Goal: Task Accomplishment & Management: Complete application form

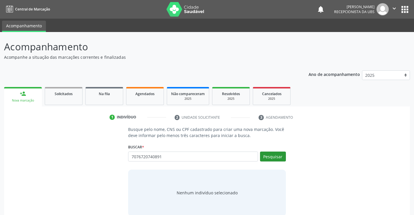
type input "7076720740891"
click at [273, 156] on button "Pesquisar" at bounding box center [273, 156] width 26 height 10
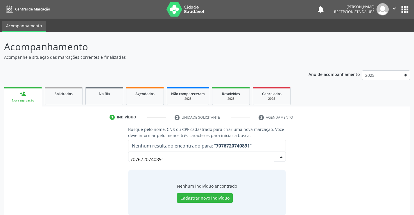
click at [256, 161] on input "7076720740891" at bounding box center [202, 159] width 144 height 12
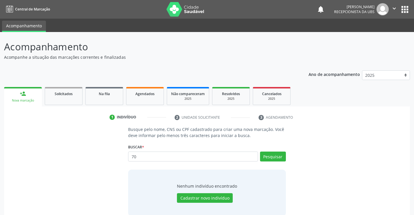
type input "7"
type input "05711279408"
click at [272, 156] on button "Pesquisar" at bounding box center [273, 156] width 26 height 10
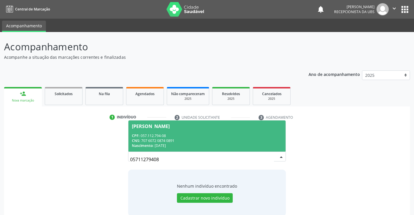
click at [188, 137] on div "CPF: 057.112.794-08" at bounding box center [207, 135] width 150 height 5
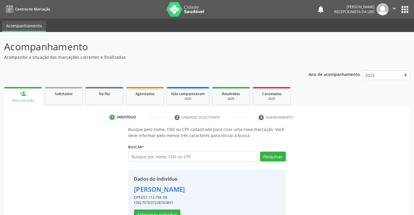
scroll to position [18, 0]
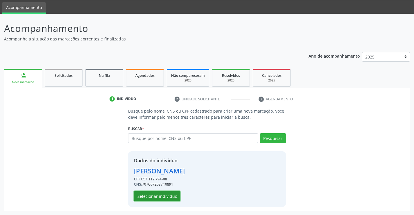
click at [164, 196] on button "Selecionar indivíduo" at bounding box center [157, 196] width 46 height 10
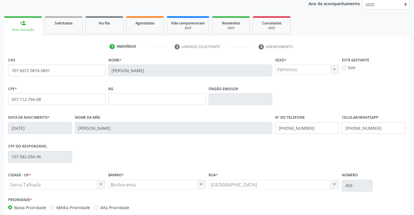
scroll to position [100, 0]
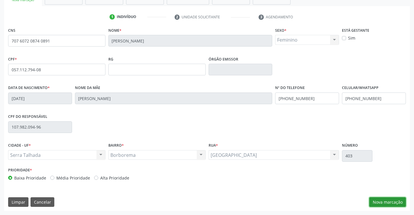
click at [379, 199] on button "Nova marcação" at bounding box center [387, 202] width 37 height 10
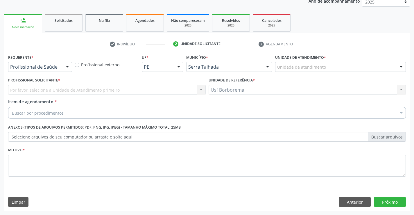
scroll to position [73, 0]
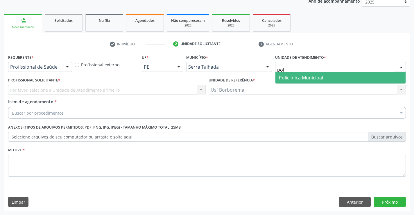
type input "poli"
click at [308, 76] on span "Policlinica Municipal" at bounding box center [301, 77] width 44 height 6
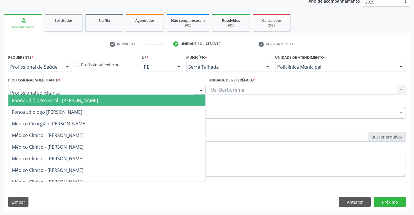
click at [166, 87] on div at bounding box center [107, 90] width 198 height 10
type input "l"
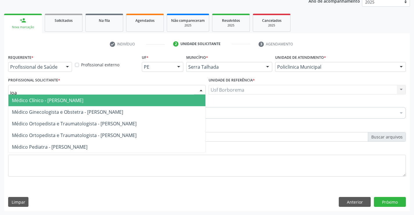
type input "joao"
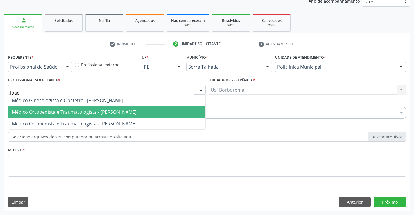
click at [187, 108] on span "Médico Ortopedista e Traumatologista - Joao Bosco Barreto Couto Neto" at bounding box center [106, 112] width 197 height 12
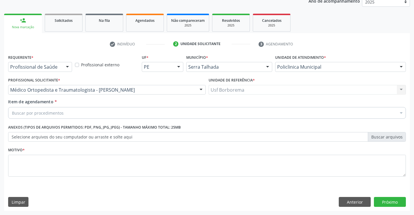
click at [169, 112] on div "Buscar por procedimentos" at bounding box center [207, 113] width 398 height 12
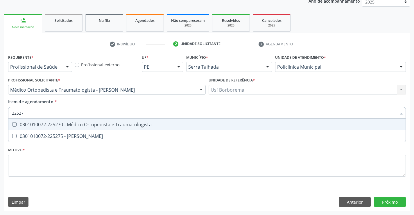
type input "225270"
click at [173, 123] on div "0301010072-225270 - Médico Ortopedista e Traumatologista" at bounding box center [207, 124] width 390 height 5
checkbox Traumatologista "true"
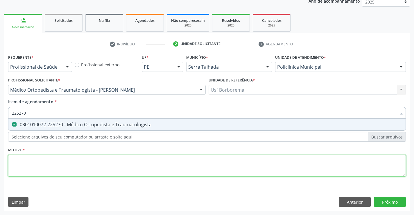
click at [160, 164] on div "Requerente * Profissional de Saúde Profissional de Saúde Paciente Nenhum result…" at bounding box center [207, 119] width 398 height 132
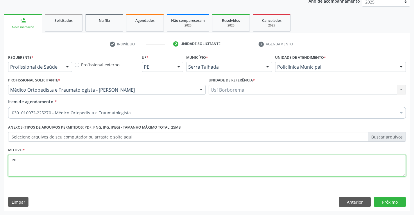
type textarea "e"
type textarea "rotina"
click at [379, 198] on button "Próximo" at bounding box center [390, 202] width 32 height 10
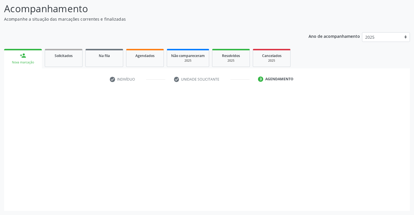
scroll to position [38, 0]
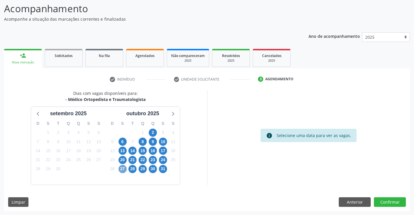
click at [121, 167] on span "27" at bounding box center [123, 169] width 8 height 8
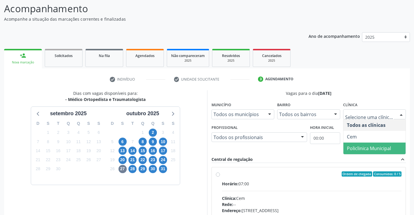
click at [359, 148] on span "Policlinica Municipal" at bounding box center [369, 148] width 44 height 6
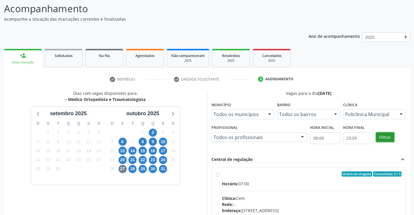
click at [383, 137] on button "Filtrar" at bounding box center [385, 137] width 18 height 10
click at [376, 138] on button "Filtrar" at bounding box center [385, 137] width 18 height 10
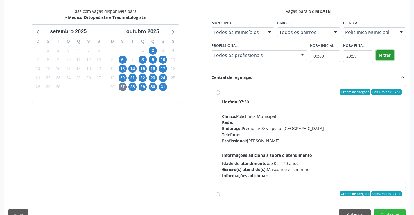
scroll to position [125, 0]
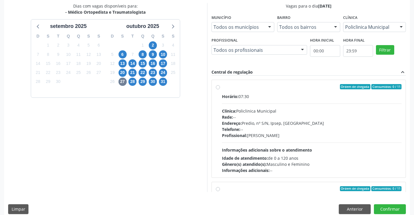
click at [215, 86] on div "Ordem de chegada Consumidos: 0 / 11 Horário: 07:30 Clínica: Policlinica Municip…" at bounding box center [309, 128] width 194 height 97
radio input "true"
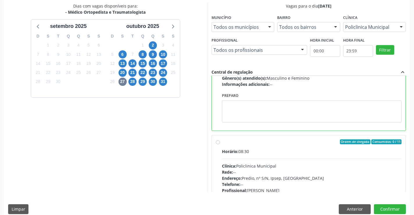
scroll to position [87, 0]
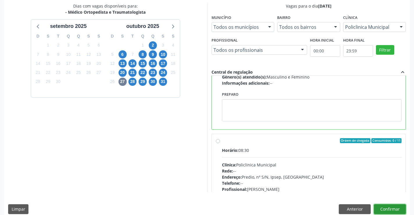
click at [384, 205] on button "Confirmar" at bounding box center [390, 209] width 32 height 10
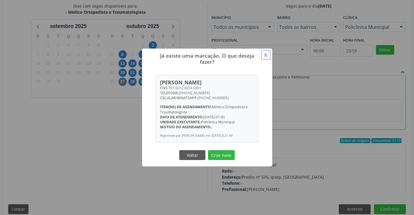
click at [266, 55] on button "×" at bounding box center [266, 55] width 10 height 10
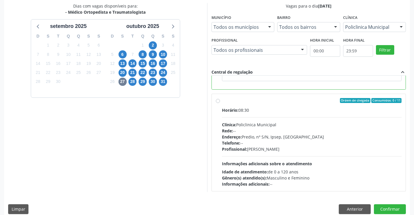
scroll to position [131, 0]
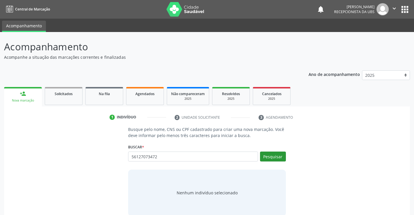
type input "56127073472"
click at [270, 159] on button "Pesquisar" at bounding box center [273, 156] width 26 height 10
type input "56127073472"
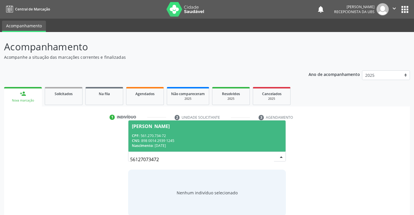
click at [225, 145] on div "Nascimento: 12/02/1963" at bounding box center [207, 145] width 150 height 5
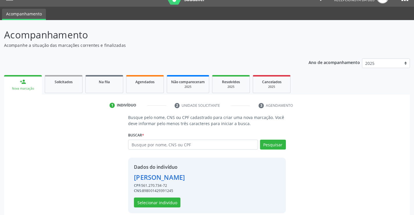
scroll to position [18, 0]
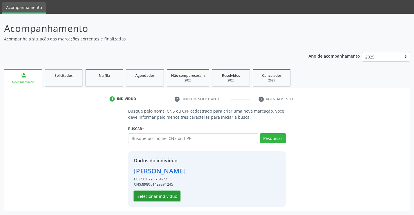
click at [171, 195] on button "Selecionar indivíduo" at bounding box center [157, 196] width 46 height 10
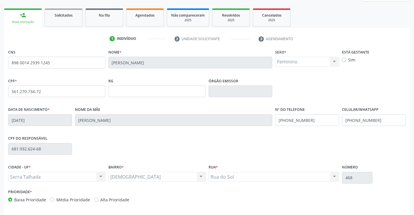
scroll to position [100, 0]
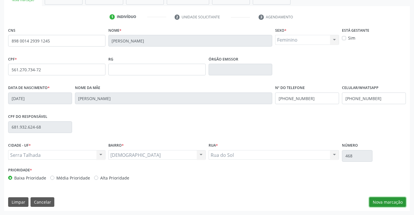
click at [380, 202] on button "Nova marcação" at bounding box center [387, 202] width 37 height 10
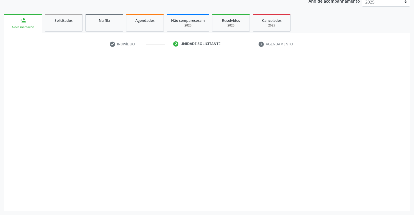
scroll to position [73, 0]
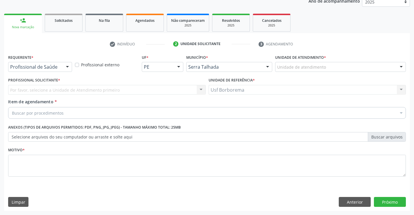
click at [291, 62] on label "Unidade de atendimento *" at bounding box center [300, 57] width 51 height 9
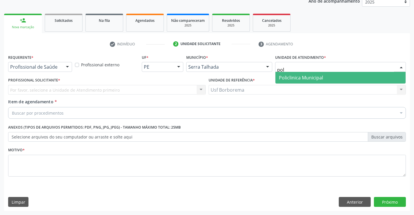
type input "poli"
click at [295, 76] on span "Policlinica Municipal" at bounding box center [301, 77] width 44 height 6
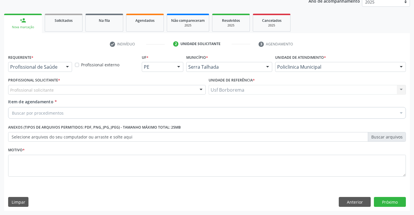
click at [57, 90] on div "Profissional solicitante" at bounding box center [107, 90] width 198 height 10
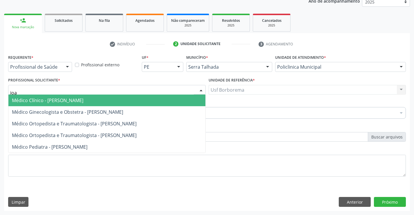
type input "joao"
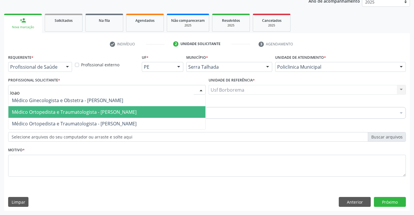
click at [73, 112] on span "Médico Ortopedista e Traumatologista - Joao Bosco Barreto Couto Neto" at bounding box center [74, 112] width 125 height 6
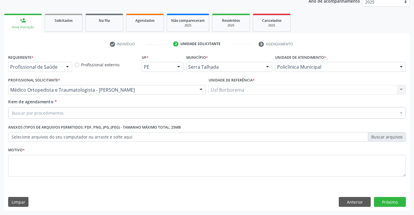
click at [76, 112] on div "Buscar por procedimentos" at bounding box center [207, 113] width 398 height 12
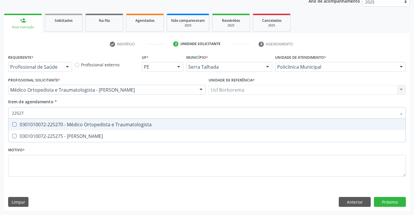
type input "225270"
click at [75, 122] on div "0301010072-225270 - Médico Ortopedista e Traumatologista" at bounding box center [207, 124] width 390 height 5
checkbox Traumatologista "true"
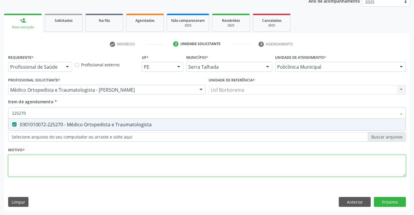
click at [62, 163] on div "Requerente * Profissional de Saúde Profissional de Saúde Paciente Nenhum result…" at bounding box center [207, 119] width 398 height 132
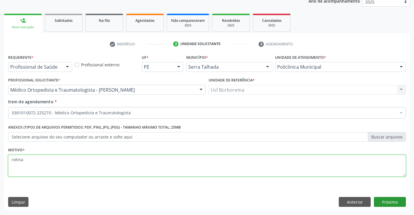
type textarea "rotina"
click at [385, 199] on button "Próximo" at bounding box center [390, 202] width 32 height 10
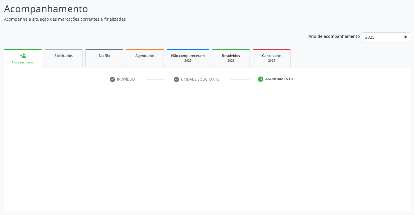
scroll to position [38, 0]
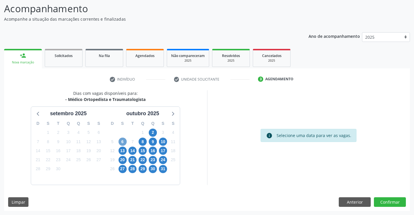
click at [121, 141] on span "6" at bounding box center [123, 141] width 8 height 8
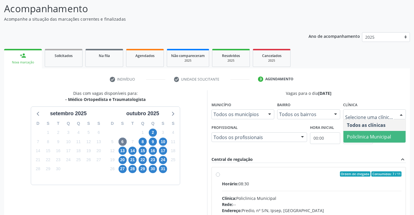
click at [356, 136] on span "Policlinica Municipal" at bounding box center [369, 136] width 44 height 6
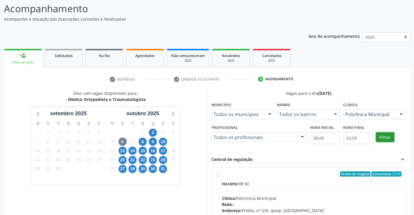
click at [381, 135] on button "Filtrar" at bounding box center [385, 137] width 18 height 10
click at [222, 175] on label "Ordem de chegada Consumidos: 7 / 11 Horário: 08:30 Clínica: Policlinica Municip…" at bounding box center [312, 215] width 180 height 89
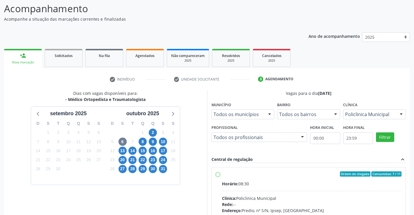
click at [218, 175] on input "Ordem de chegada Consumidos: 7 / 11 Horário: 08:30 Clínica: Policlinica Municip…" at bounding box center [218, 173] width 4 height 5
radio input "true"
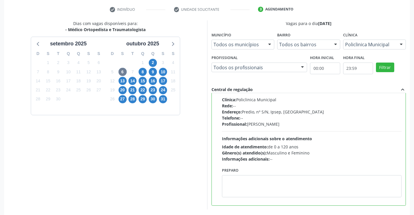
scroll to position [132, 0]
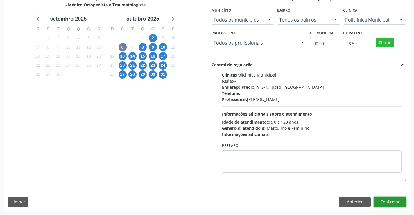
click at [384, 201] on button "Confirmar" at bounding box center [390, 202] width 32 height 10
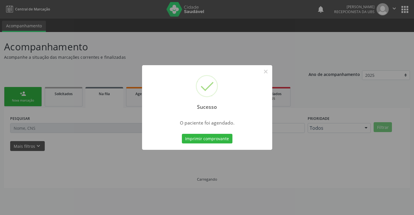
scroll to position [0, 0]
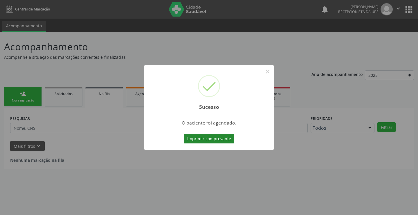
click at [209, 135] on button "Imprimir comprovante" at bounding box center [209, 139] width 51 height 10
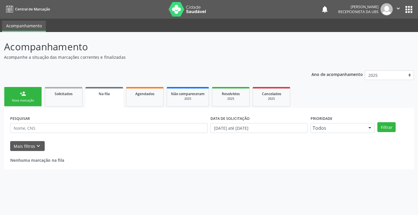
click at [31, 104] on link "person_add Nova marcação" at bounding box center [23, 96] width 38 height 19
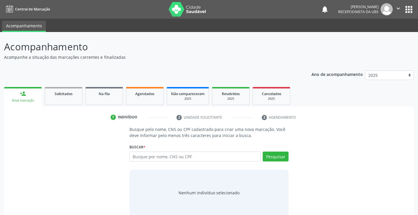
click at [31, 104] on link "person_add Nova marcação" at bounding box center [23, 96] width 38 height 19
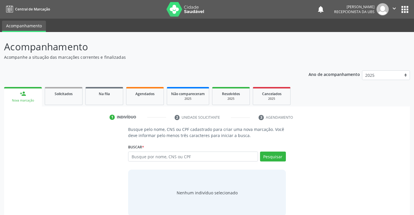
click at [31, 104] on link "person_add Nova marcação" at bounding box center [23, 96] width 38 height 19
click at [146, 155] on input "text" at bounding box center [193, 156] width 130 height 10
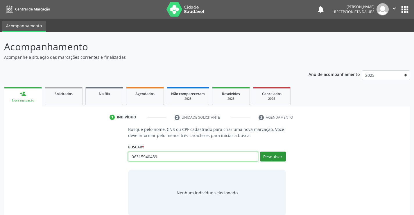
type input "06315940439"
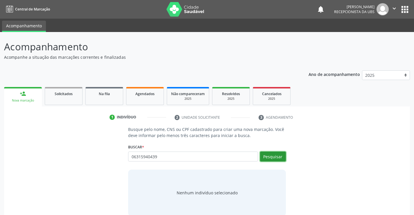
click at [279, 156] on button "Pesquisar" at bounding box center [273, 156] width 26 height 10
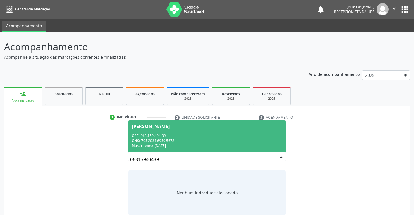
click at [212, 140] on div "CNS: 705 2034 6959 5678" at bounding box center [207, 140] width 150 height 5
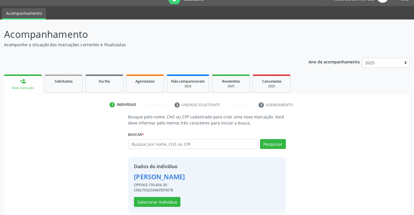
scroll to position [18, 0]
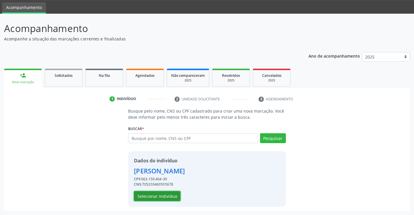
click at [152, 196] on button "Selecionar indivíduo" at bounding box center [157, 196] width 46 height 10
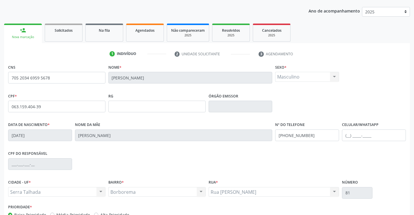
scroll to position [100, 0]
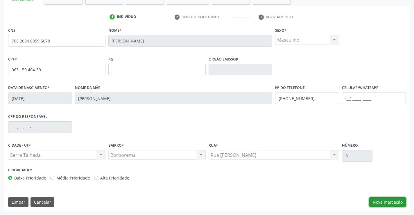
click at [384, 204] on button "Nova marcação" at bounding box center [387, 202] width 37 height 10
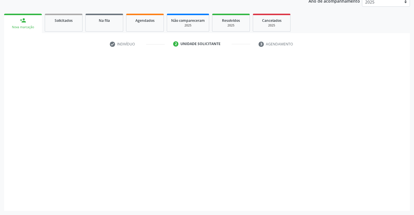
scroll to position [73, 0]
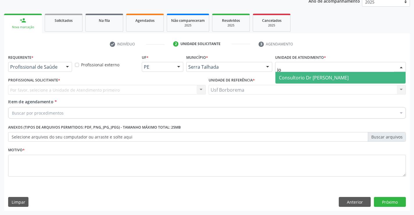
type input "j"
type input "poli"
click at [285, 76] on span "Policlinica Municipal" at bounding box center [301, 77] width 44 height 6
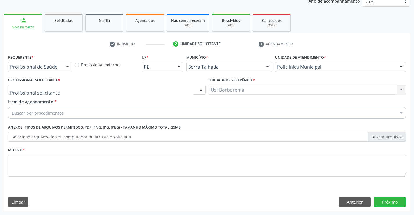
click at [69, 89] on div at bounding box center [107, 90] width 198 height 10
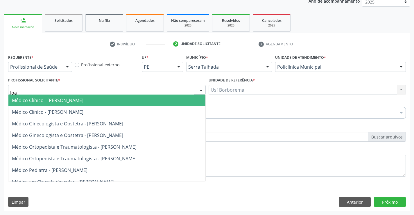
type input "joao"
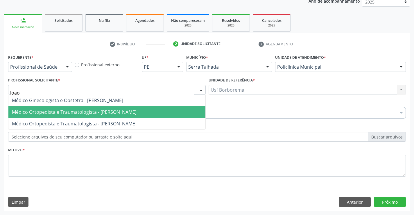
click at [83, 112] on span "Médico Ortopedista e Traumatologista - Joao Bosco Barreto Couto Neto" at bounding box center [74, 112] width 125 height 6
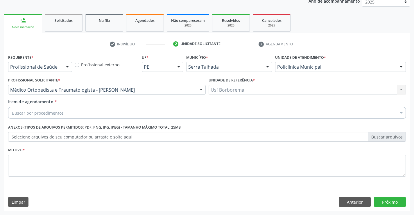
click at [63, 115] on div "Buscar por procedimentos" at bounding box center [207, 113] width 398 height 12
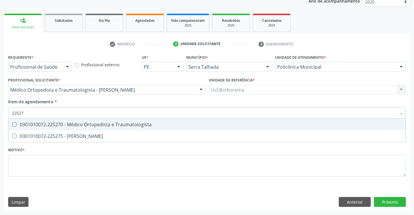
type input "225270"
click at [67, 123] on div "0301010072-225270 - Médico Ortopedista e Traumatologista" at bounding box center [207, 124] width 390 height 5
checkbox Traumatologista "true"
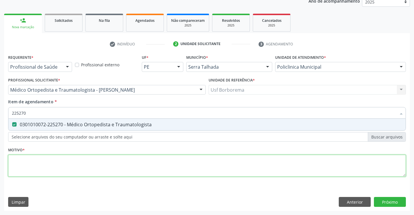
click at [55, 167] on div "Requerente * Profissional de Saúde Profissional de Saúde Paciente Nenhum result…" at bounding box center [207, 119] width 398 height 132
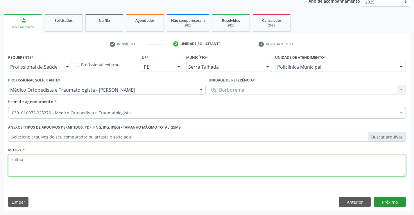
type textarea "rotina"
click at [387, 200] on button "Próximo" at bounding box center [390, 202] width 32 height 10
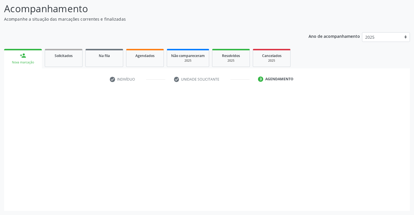
scroll to position [38, 0]
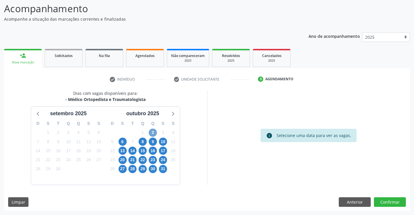
click at [151, 134] on span "2" at bounding box center [153, 132] width 8 height 8
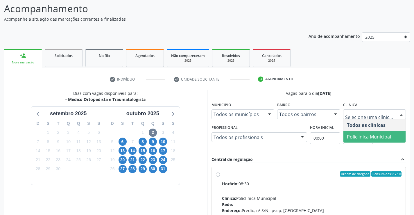
click at [376, 136] on span "Policlinica Municipal" at bounding box center [369, 136] width 44 height 6
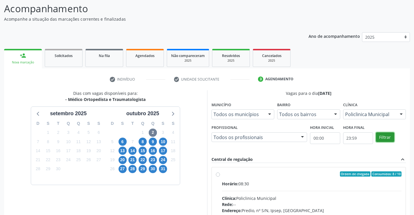
click at [380, 136] on button "Filtrar" at bounding box center [385, 137] width 18 height 10
click at [222, 175] on label "Ordem de chegada Consumidos: 8 / 10 Horário: 08:30 Clínica: Policlinica Municip…" at bounding box center [312, 215] width 180 height 89
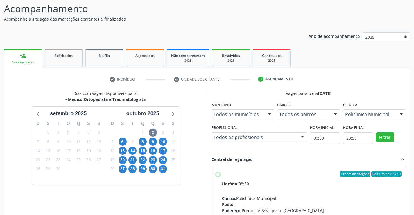
click at [217, 175] on input "Ordem de chegada Consumidos: 8 / 10 Horário: 08:30 Clínica: Policlinica Municip…" at bounding box center [218, 173] width 4 height 5
radio input "true"
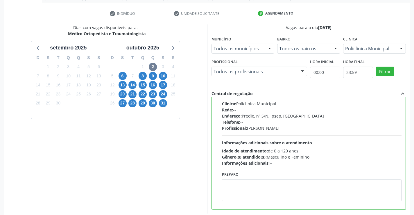
scroll to position [132, 0]
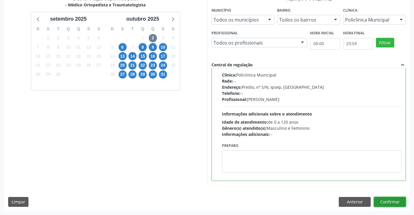
click at [390, 198] on button "Confirmar" at bounding box center [390, 202] width 32 height 10
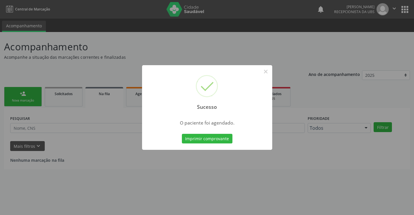
scroll to position [0, 0]
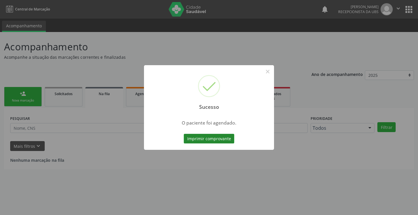
click at [220, 140] on button "Imprimir comprovante" at bounding box center [209, 139] width 51 height 10
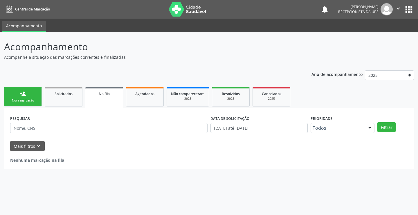
click at [25, 103] on div "Nova marcação" at bounding box center [22, 100] width 29 height 4
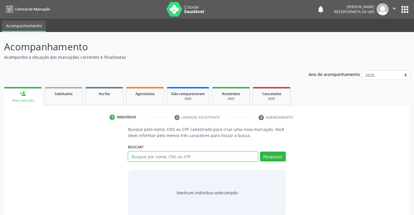
click at [157, 157] on input "text" at bounding box center [193, 156] width 130 height 10
type input "39778531803"
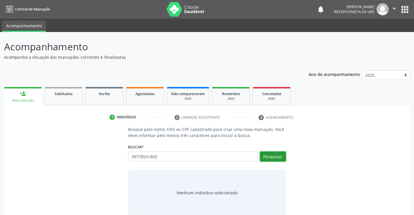
click at [273, 158] on button "Pesquisar" at bounding box center [273, 156] width 26 height 10
type input "39778531803"
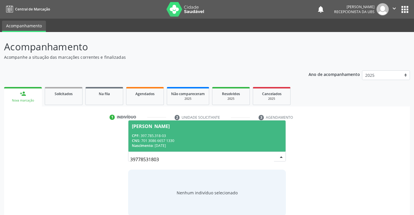
click at [205, 134] on div "CPF: 397.785.318-03" at bounding box center [207, 135] width 150 height 5
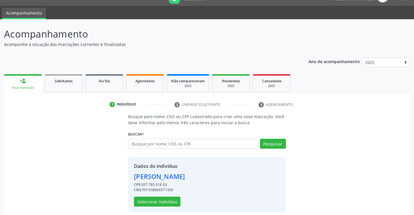
scroll to position [18, 0]
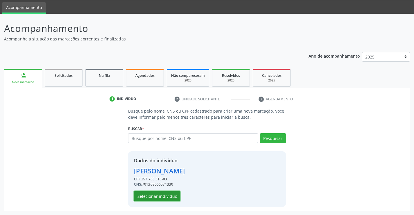
click at [177, 192] on button "Selecionar indivíduo" at bounding box center [157, 196] width 46 height 10
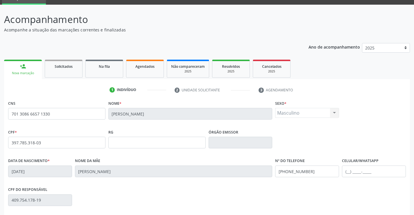
scroll to position [100, 0]
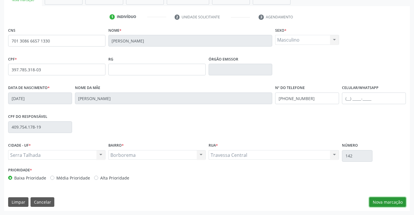
click at [378, 202] on button "Nova marcação" at bounding box center [387, 202] width 37 height 10
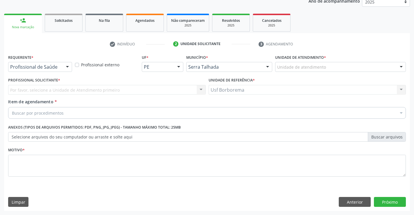
scroll to position [73, 0]
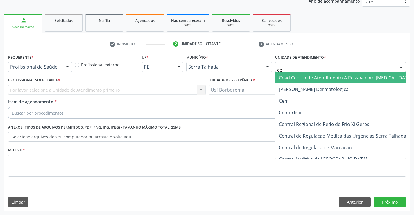
type input "cem"
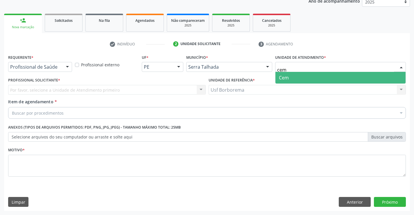
click at [303, 77] on span "Cem" at bounding box center [340, 78] width 130 height 12
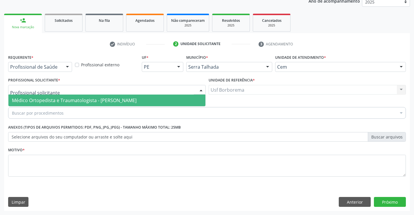
click at [58, 89] on div at bounding box center [107, 90] width 198 height 10
click at [60, 101] on span "Médico Ortopedista e Traumatologista - [PERSON_NAME]" at bounding box center [74, 100] width 125 height 6
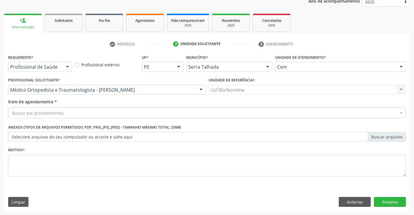
click at [64, 114] on div "Buscar por procedimentos" at bounding box center [207, 113] width 398 height 12
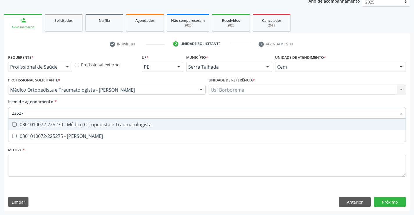
type input "225270"
click at [123, 123] on div "0301010072-225270 - Médico Ortopedista e Traumatologista" at bounding box center [207, 124] width 390 height 5
checkbox Traumatologista "true"
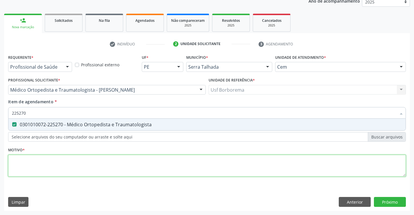
click at [104, 166] on div "Requerente * Profissional de Saúde Profissional de Saúde Paciente Nenhum result…" at bounding box center [207, 119] width 398 height 132
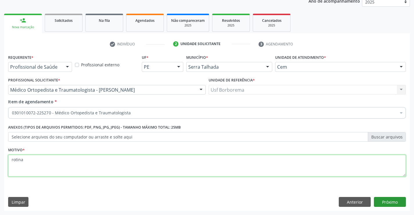
type textarea "rotina"
click at [396, 201] on button "Próximo" at bounding box center [390, 202] width 32 height 10
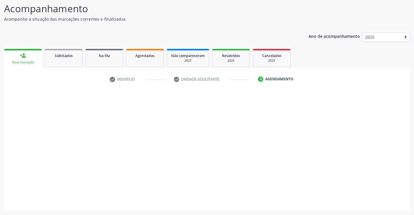
scroll to position [38, 0]
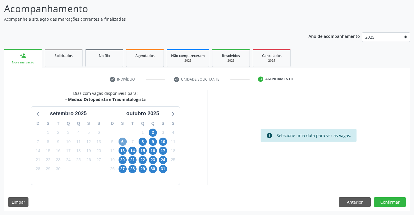
click at [124, 141] on span "6" at bounding box center [123, 141] width 8 height 8
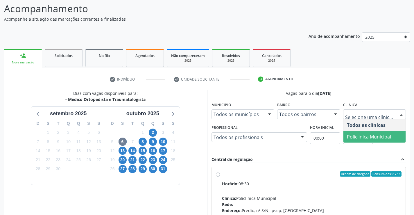
click at [356, 132] on span "Policlinica Municipal" at bounding box center [374, 137] width 62 height 12
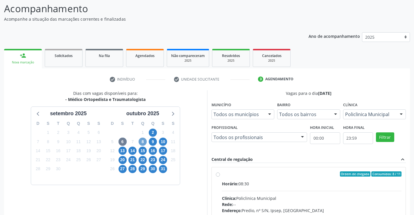
click at [144, 141] on span "8" at bounding box center [143, 141] width 8 height 8
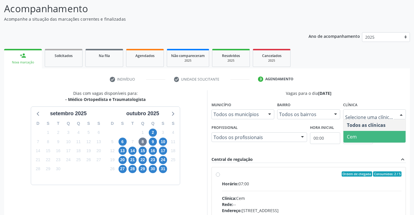
click at [359, 134] on span "Cem" at bounding box center [374, 137] width 62 height 12
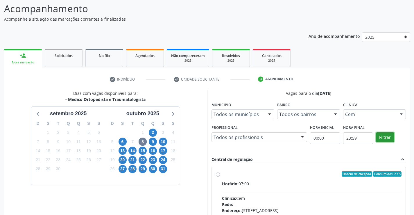
click at [387, 137] on button "Filtrar" at bounding box center [385, 137] width 18 height 10
click at [222, 175] on label "Ordem de chegada Consumidos: 2 / 5 Horário: 07:00 Clínica: Cem Rede: -- Endereç…" at bounding box center [312, 215] width 180 height 89
click at [219, 175] on input "Ordem de chegada Consumidos: 2 / 5 Horário: 07:00 Clínica: Cem Rede: -- Endereç…" at bounding box center [218, 173] width 4 height 5
radio input "true"
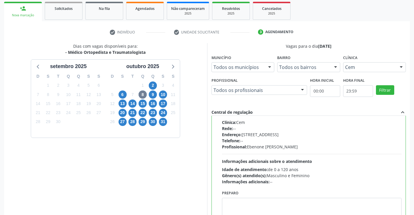
scroll to position [132, 0]
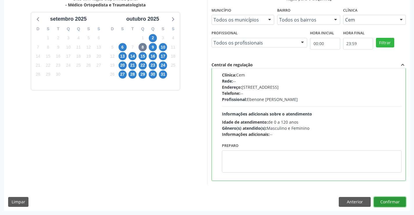
click at [394, 199] on button "Confirmar" at bounding box center [390, 202] width 32 height 10
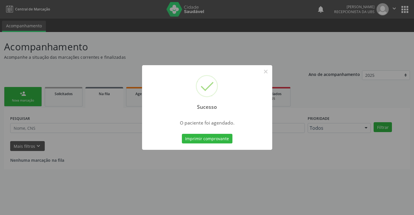
scroll to position [0, 0]
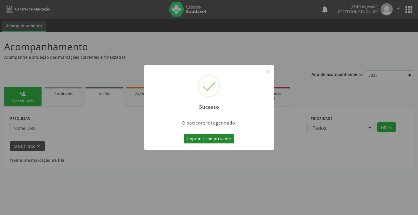
click at [197, 139] on button "Imprimir comprovante" at bounding box center [209, 139] width 51 height 10
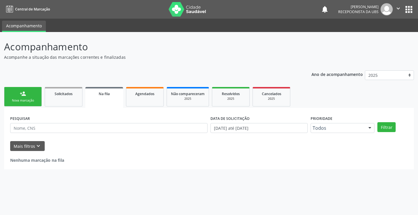
click at [14, 99] on div "Nova marcação" at bounding box center [22, 100] width 29 height 4
click at [15, 99] on div "Nova marcação" at bounding box center [22, 100] width 29 height 4
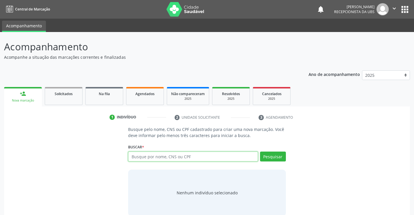
click at [184, 161] on input "text" at bounding box center [193, 156] width 130 height 10
click at [185, 161] on input "text" at bounding box center [193, 156] width 130 height 10
type input "203188616950008"
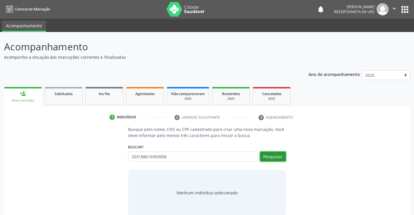
click at [284, 158] on button "Pesquisar" at bounding box center [273, 156] width 26 height 10
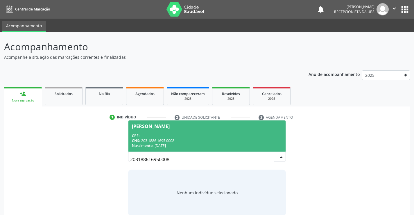
click at [178, 131] on span "Marcos Antonio Gomes de Lima CPF: -- CNS: 203 1886 1695 0008 Nascimento: 19/01/…" at bounding box center [206, 135] width 157 height 31
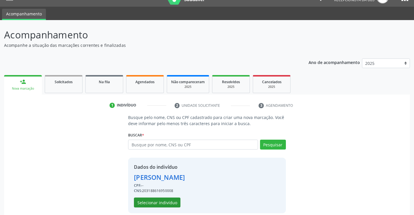
scroll to position [18, 0]
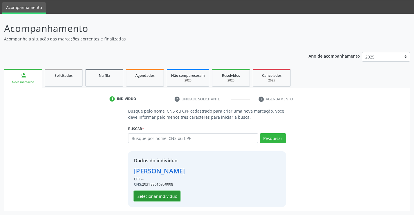
click at [142, 193] on button "Selecionar indivíduo" at bounding box center [157, 196] width 46 height 10
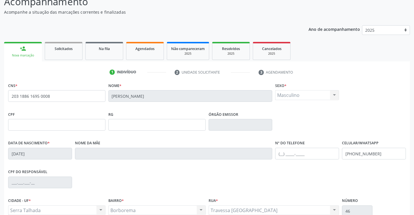
scroll to position [100, 0]
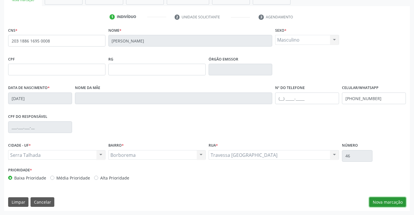
click at [381, 201] on button "Nova marcação" at bounding box center [387, 202] width 37 height 10
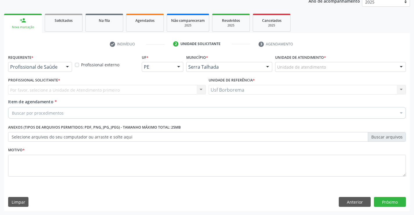
scroll to position [73, 0]
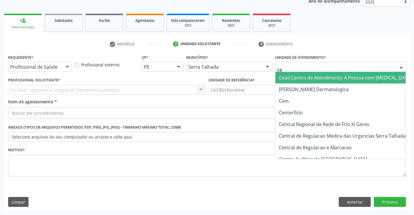
type input "cem"
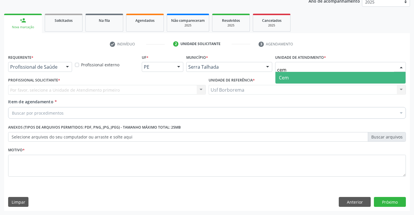
click at [298, 78] on span "Cem" at bounding box center [340, 78] width 130 height 12
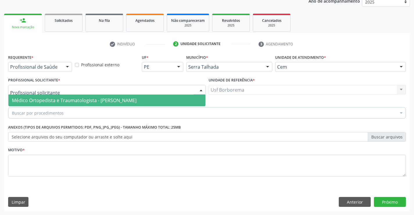
click at [49, 99] on span "Médico Ortopedista e Traumatologista - Ebenone Antonio da Silva" at bounding box center [74, 100] width 125 height 6
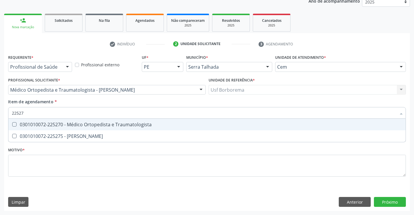
type input "225270"
click at [55, 125] on div "0301010072-225270 - Médico Ortopedista e Traumatologista" at bounding box center [207, 124] width 390 height 5
checkbox Traumatologista "true"
click at [48, 180] on div "Requerente * Profissional de Saúde Profissional de Saúde Paciente Nenhum result…" at bounding box center [207, 119] width 398 height 132
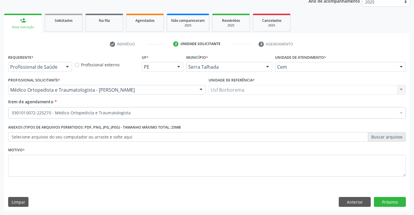
click at [43, 167] on li "Não selecionados" at bounding box center [237, 168] width 459 height 15
click at [43, 167] on textarea at bounding box center [207, 166] width 398 height 22
type textarea "rotina"
click at [388, 207] on div "Requerente * Profissional de Saúde Profissional de Saúde Paciente Nenhum result…" at bounding box center [207, 132] width 406 height 158
click at [382, 202] on button "Próximo" at bounding box center [390, 202] width 32 height 10
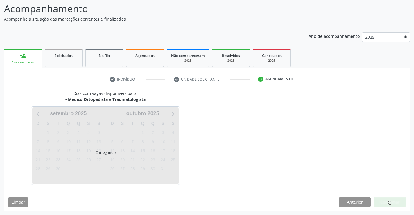
scroll to position [38, 0]
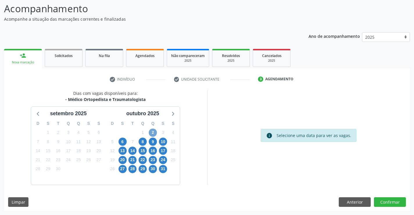
click at [151, 131] on span "2" at bounding box center [153, 132] width 8 height 8
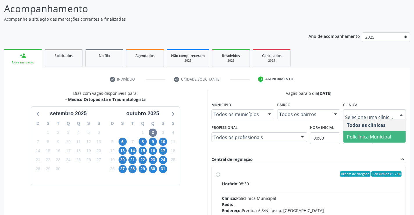
click at [370, 136] on span "Policlinica Municipal" at bounding box center [369, 136] width 44 height 6
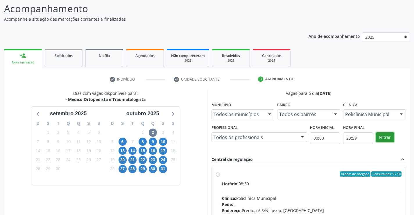
click at [383, 136] on button "Filtrar" at bounding box center [385, 137] width 18 height 10
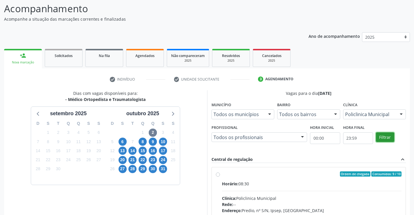
click at [383, 136] on button "Filtrar" at bounding box center [385, 137] width 18 height 10
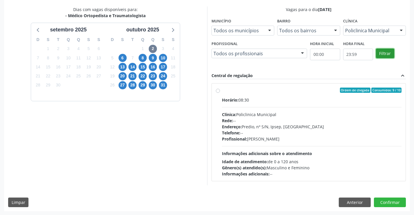
scroll to position [122, 0]
click at [222, 91] on label "Ordem de chegada Consumidos: 9 / 10 Horário: 08:30 Clínica: Policlinica Municip…" at bounding box center [312, 131] width 180 height 89
click at [218, 91] on input "Ordem de chegada Consumidos: 9 / 10 Horário: 08:30 Clínica: Policlinica Municip…" at bounding box center [218, 89] width 4 height 5
radio input "true"
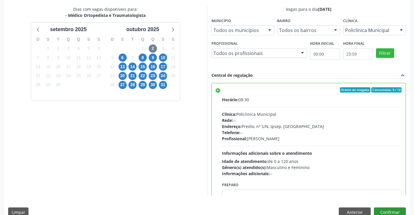
scroll to position [29, 0]
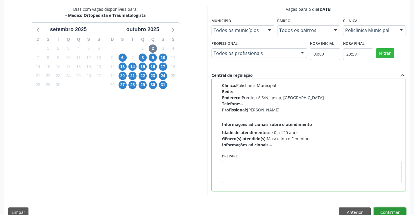
click at [390, 207] on button "Confirmar" at bounding box center [390, 212] width 32 height 10
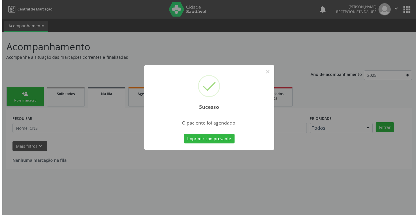
scroll to position [0, 0]
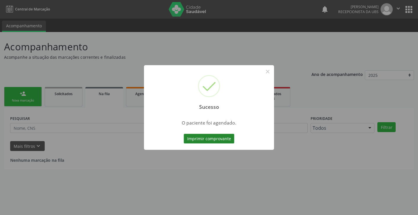
click at [211, 139] on button "Imprimir comprovante" at bounding box center [209, 139] width 51 height 10
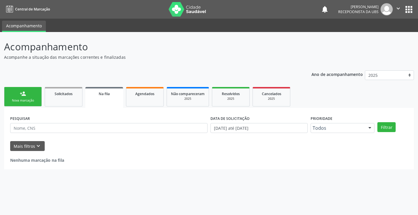
click at [23, 101] on div "Nova marcação" at bounding box center [22, 100] width 29 height 4
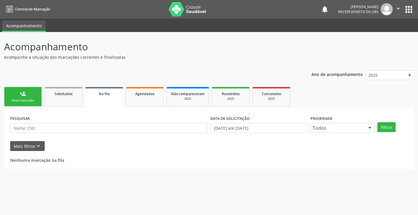
click at [23, 101] on div "Nova marcação" at bounding box center [22, 100] width 29 height 4
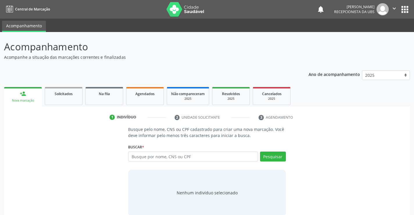
click at [146, 157] on input "text" at bounding box center [193, 156] width 130 height 10
click at [205, 154] on input "text" at bounding box center [193, 156] width 130 height 10
click at [206, 157] on input "text" at bounding box center [193, 156] width 130 height 10
type input "705201430691976"
click at [275, 157] on button "Pesquisar" at bounding box center [273, 156] width 26 height 10
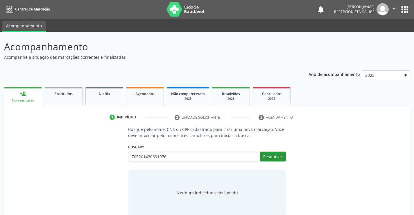
type input "705201430691976"
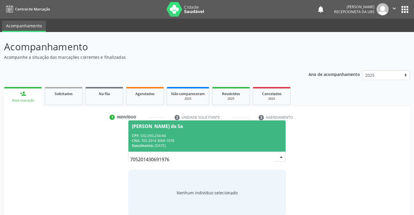
click at [196, 135] on div "CPF: 032.050.254-66" at bounding box center [207, 135] width 150 height 5
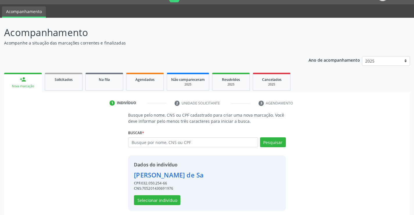
scroll to position [18, 0]
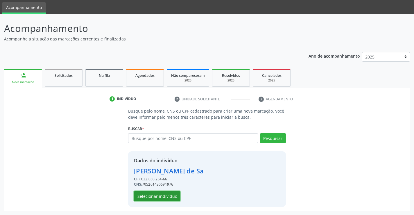
click at [153, 198] on button "Selecionar indivíduo" at bounding box center [157, 196] width 46 height 10
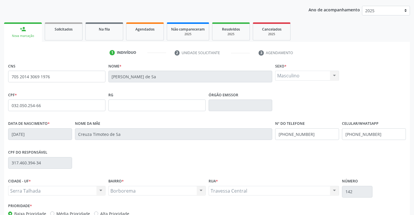
scroll to position [100, 0]
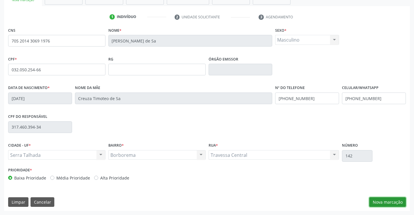
click at [392, 200] on button "Nova marcação" at bounding box center [387, 202] width 37 height 10
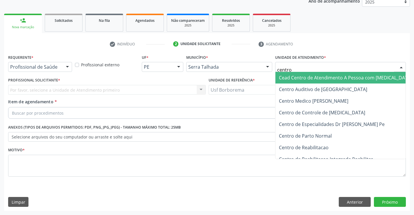
type input "centro"
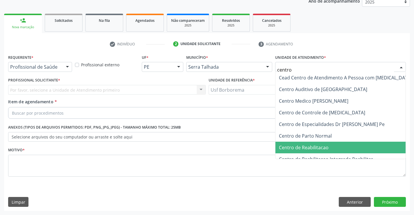
click at [291, 145] on span "Centro de Reabilitacao" at bounding box center [304, 147] width 50 height 6
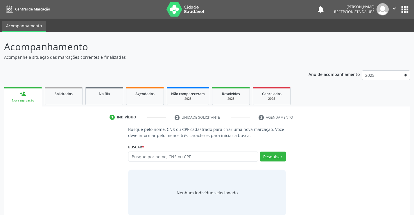
click at [30, 95] on link "person_add Nova marcação" at bounding box center [23, 96] width 38 height 19
click at [31, 95] on link "person_add Nova marcação" at bounding box center [23, 96] width 38 height 19
click at [138, 156] on input "text" at bounding box center [193, 156] width 130 height 10
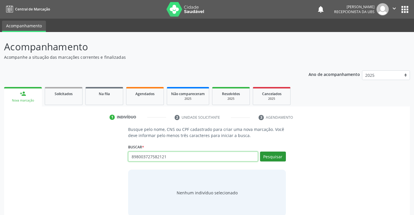
type input "898003727582121"
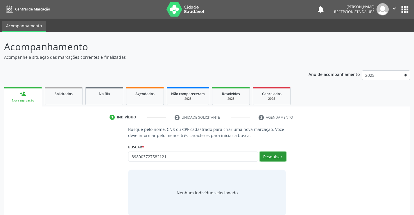
click at [271, 154] on button "Pesquisar" at bounding box center [273, 156] width 26 height 10
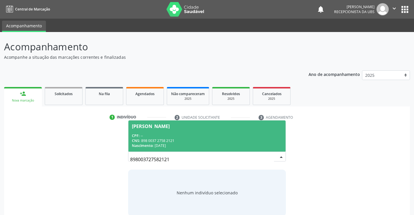
click at [191, 132] on span "[PERSON_NAME] CPF: -- CNS: 898 0037 2758 2121 Nascimento: [DATE]" at bounding box center [206, 135] width 157 height 31
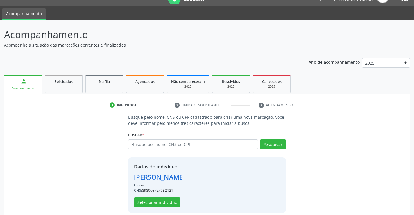
scroll to position [18, 0]
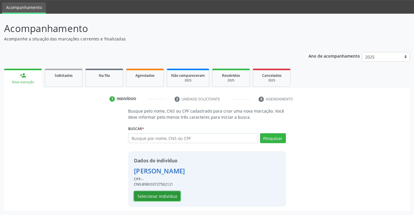
click at [171, 195] on button "Selecionar indivíduo" at bounding box center [157, 196] width 46 height 10
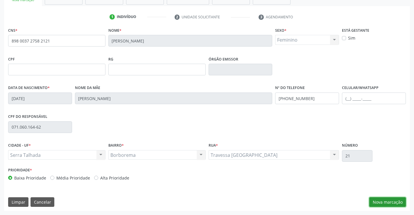
click at [373, 200] on button "Nova marcação" at bounding box center [387, 202] width 37 height 10
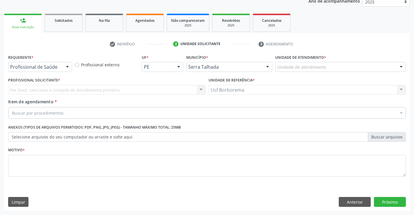
scroll to position [73, 0]
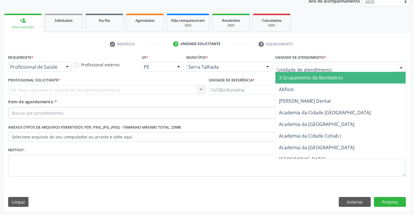
click at [296, 64] on div at bounding box center [340, 67] width 131 height 10
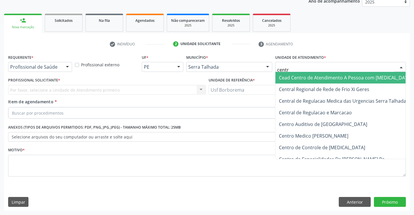
type input "centro"
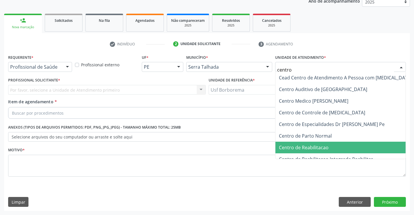
click at [312, 147] on span "Centro de Reabilitacao" at bounding box center [304, 147] width 50 height 6
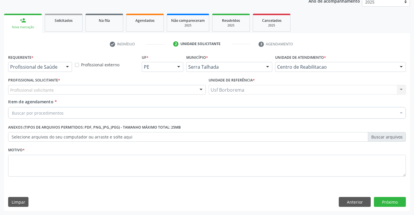
click at [73, 88] on div "Profissional solicitante" at bounding box center [107, 90] width 198 height 10
type input "maria"
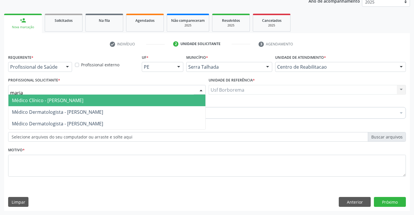
click at [78, 101] on span "Médico Clínico - [PERSON_NAME]" at bounding box center [47, 100] width 71 height 6
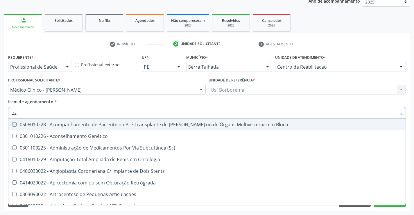
type input "2"
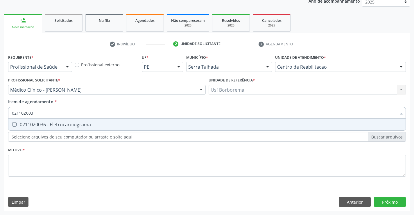
type input "0211020036"
click at [68, 122] on div "0211020036 - Eletrocardiograma" at bounding box center [207, 124] width 390 height 5
checkbox Eletrocardiograma "true"
click at [60, 167] on div "Requerente * Profissional de Saúde Profissional de Saúde Paciente Nenhum result…" at bounding box center [207, 119] width 398 height 132
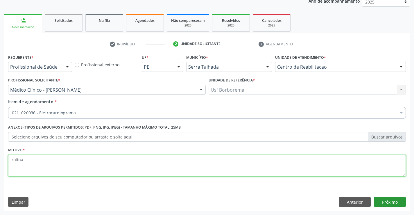
type textarea "rotina"
click at [389, 200] on button "Próximo" at bounding box center [390, 202] width 32 height 10
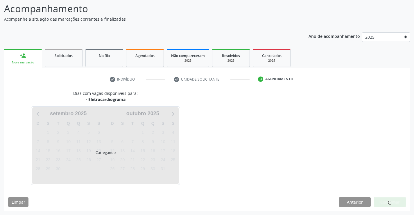
scroll to position [38, 0]
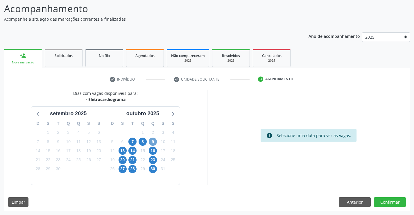
click at [151, 140] on span "9" at bounding box center [153, 141] width 8 height 8
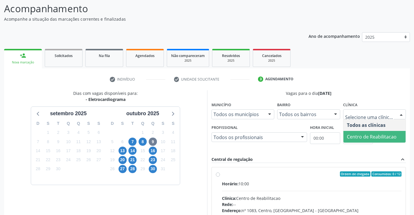
click at [361, 135] on span "Centro de Reabilitacao" at bounding box center [372, 136] width 50 height 6
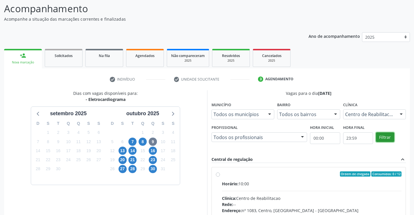
click at [383, 137] on button "Filtrar" at bounding box center [385, 137] width 18 height 10
click at [222, 175] on label "Ordem de chegada Consumidos: 0 / 12 Horário: 10:00 Clínica: Centro de Reabilita…" at bounding box center [312, 215] width 180 height 89
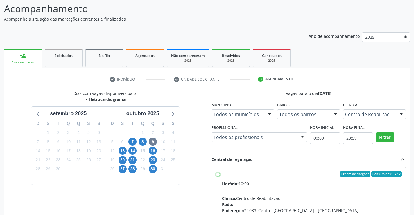
click at [218, 175] on input "Ordem de chegada Consumidos: 0 / 12 Horário: 10:00 Clínica: Centro de Reabilita…" at bounding box center [218, 173] width 4 height 5
radio input "true"
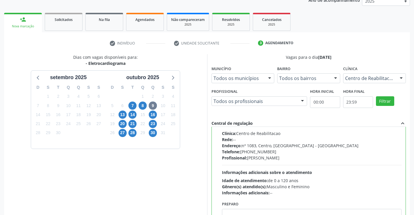
scroll to position [132, 0]
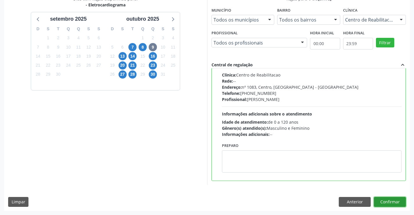
click at [392, 199] on button "Confirmar" at bounding box center [390, 202] width 32 height 10
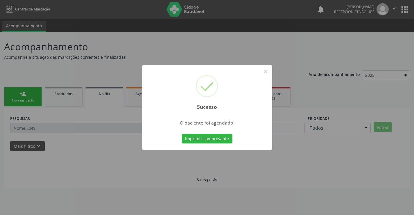
scroll to position [0, 0]
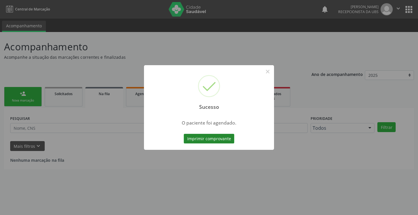
click at [207, 139] on button "Imprimir comprovante" at bounding box center [209, 139] width 51 height 10
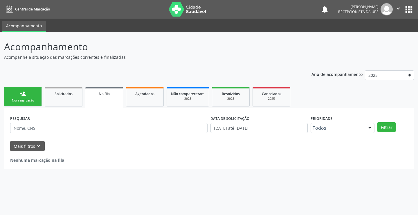
click at [34, 92] on link "person_add Nova marcação" at bounding box center [23, 96] width 38 height 19
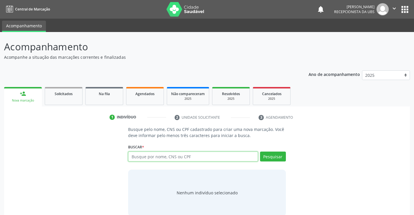
click at [160, 161] on input "text" at bounding box center [193, 156] width 130 height 10
click at [160, 160] on input "text" at bounding box center [193, 156] width 130 height 10
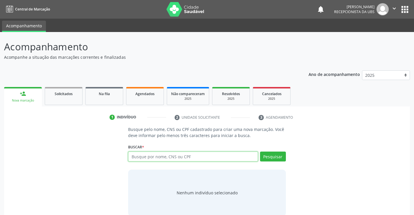
click at [160, 160] on input "text" at bounding box center [193, 156] width 130 height 10
type input "06680684420"
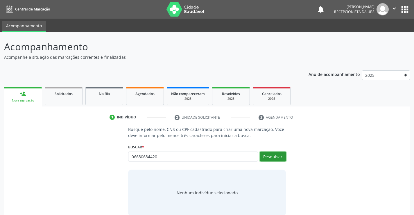
click at [280, 156] on button "Pesquisar" at bounding box center [273, 156] width 26 height 10
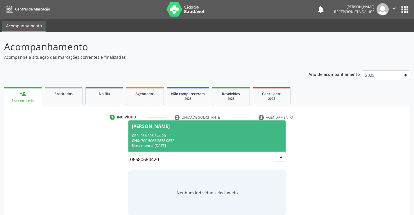
click at [170, 130] on span "[PERSON_NAME] CPF: 066.806.844-20 CNS: 700 5063 2838 0852 Nascimento: [DATE]" at bounding box center [206, 135] width 157 height 31
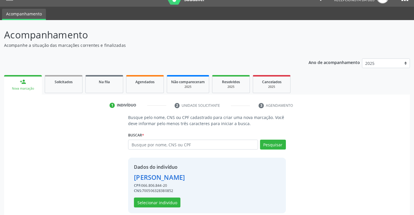
scroll to position [18, 0]
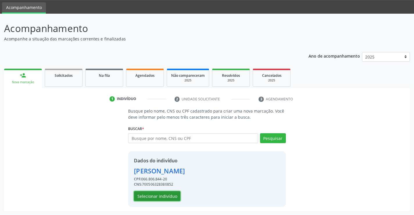
click at [169, 196] on button "Selecionar indivíduo" at bounding box center [157, 196] width 46 height 10
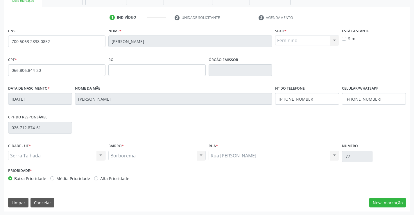
scroll to position [100, 0]
click at [377, 198] on button "Nova marcação" at bounding box center [387, 202] width 37 height 10
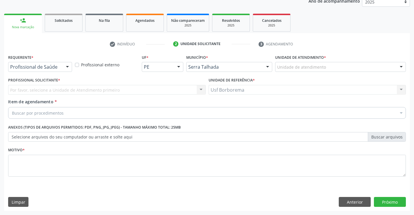
scroll to position [73, 0]
click at [304, 60] on label "Unidade de atendimento *" at bounding box center [300, 57] width 51 height 9
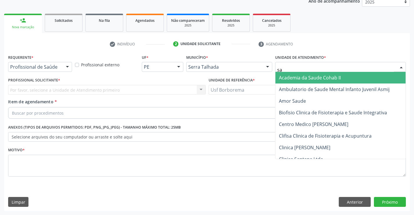
type input "sao"
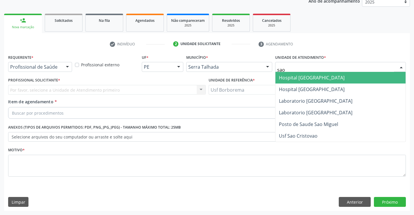
click at [311, 75] on span "Hospital [GEOGRAPHIC_DATA]" at bounding box center [312, 77] width 66 height 6
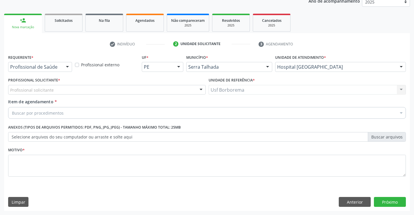
click at [60, 89] on div "Profissional solicitante" at bounding box center [107, 90] width 198 height 10
type input "f"
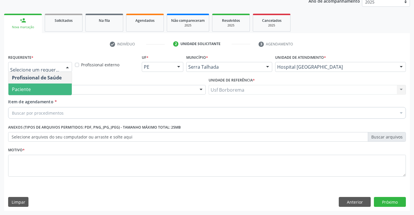
click at [59, 88] on span "Paciente" at bounding box center [39, 89] width 63 height 12
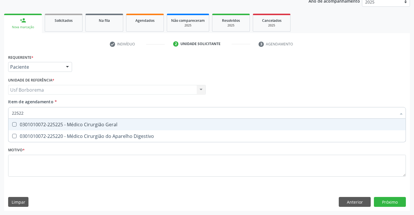
type input "225225"
click at [49, 125] on div "0301010072-225225 - Médico Cirurgião Geral" at bounding box center [207, 124] width 390 height 5
checkbox Geral "true"
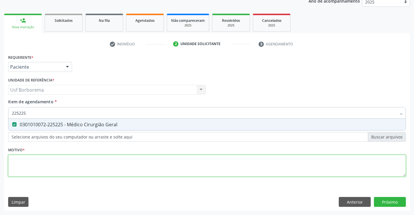
click at [46, 168] on div "Requerente * Paciente Profissional de Saúde Paciente Nenhum resultado encontrad…" at bounding box center [207, 119] width 398 height 132
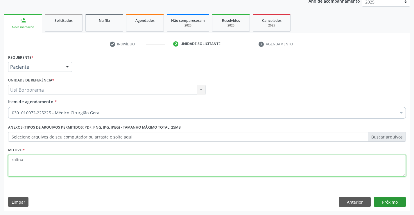
type textarea "rotina"
click at [386, 202] on button "Próximo" at bounding box center [390, 202] width 32 height 10
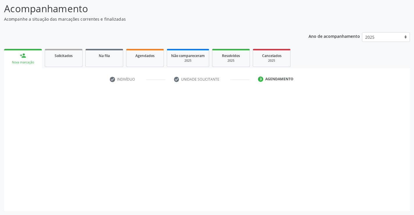
scroll to position [38, 0]
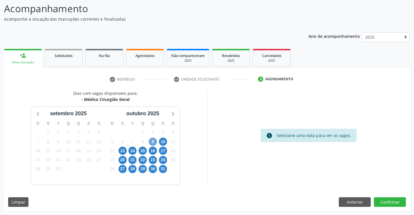
click at [155, 143] on span "9" at bounding box center [153, 141] width 8 height 8
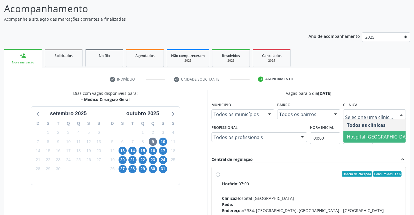
click at [372, 136] on span "Hospital [GEOGRAPHIC_DATA]" at bounding box center [380, 136] width 66 height 6
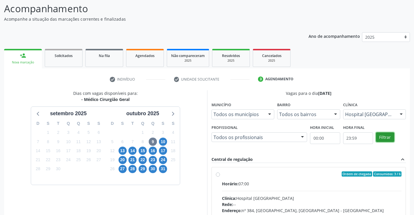
click at [382, 139] on button "Filtrar" at bounding box center [385, 137] width 18 height 10
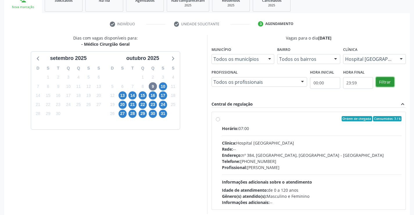
scroll to position [96, 0]
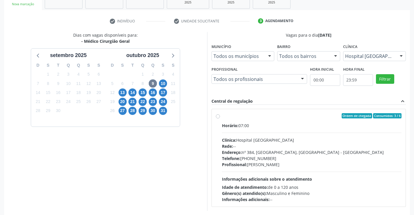
click at [218, 118] on div "Ordem de chegada Consumidos: 3 / 6 Horário: 07:00 Clínica: Hospital Sao Francis…" at bounding box center [309, 157] width 186 height 89
radio input "true"
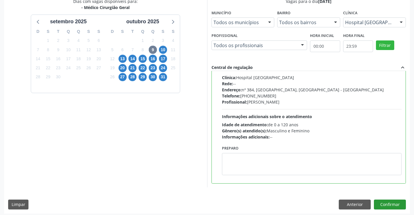
scroll to position [132, 0]
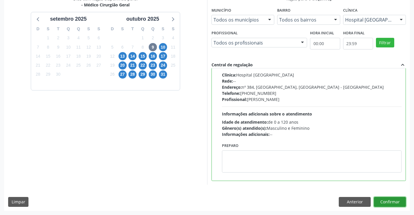
click at [391, 202] on button "Confirmar" at bounding box center [390, 202] width 32 height 10
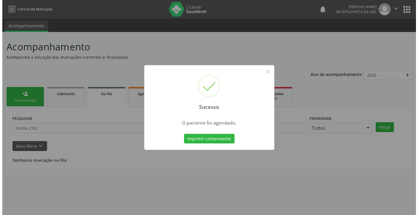
scroll to position [0, 0]
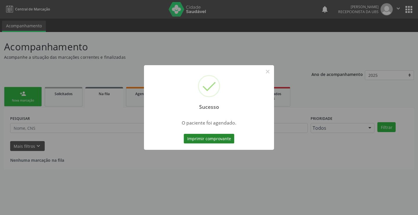
click at [221, 136] on button "Imprimir comprovante" at bounding box center [209, 139] width 51 height 10
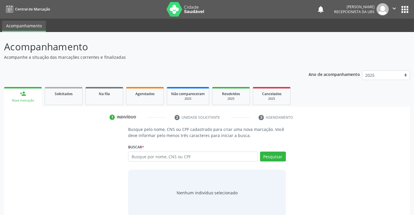
click at [162, 158] on input "text" at bounding box center [193, 156] width 130 height 10
type input "00756991412"
click at [275, 153] on button "Pesquisar" at bounding box center [273, 156] width 26 height 10
type input "00756991412"
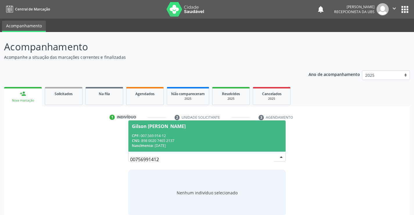
click at [178, 135] on div "CPF: 007.569.914-12" at bounding box center [207, 135] width 150 height 5
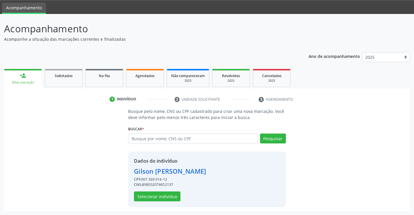
scroll to position [18, 0]
click at [166, 195] on button "Selecionar indivíduo" at bounding box center [157, 196] width 46 height 10
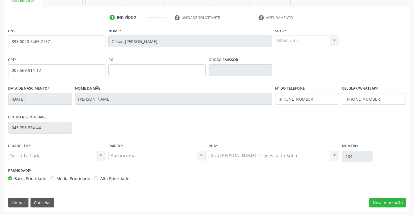
scroll to position [100, 0]
click at [393, 200] on button "Nova marcação" at bounding box center [387, 202] width 37 height 10
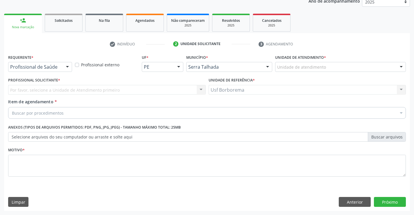
scroll to position [73, 0]
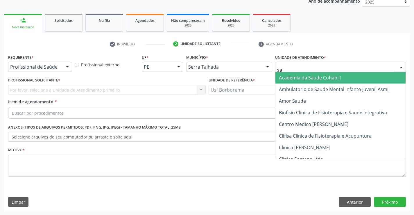
type input "sao"
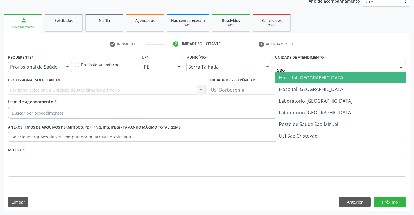
click at [297, 77] on span "Hospital [GEOGRAPHIC_DATA]" at bounding box center [312, 77] width 66 height 6
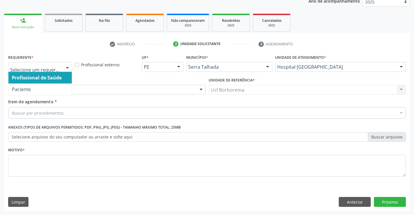
click at [61, 70] on div at bounding box center [40, 67] width 64 height 10
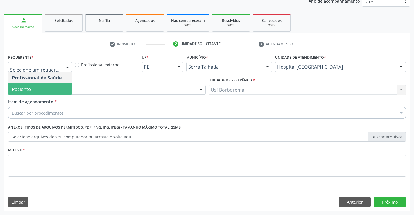
click at [64, 84] on span "Paciente" at bounding box center [39, 89] width 63 height 12
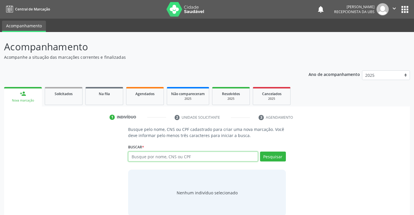
click at [155, 154] on input "text" at bounding box center [193, 156] width 130 height 10
type input "01521174407"
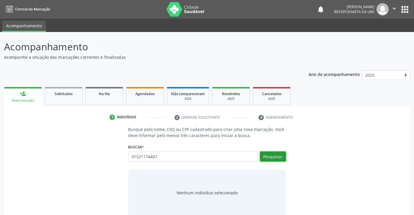
click at [282, 157] on button "Pesquisar" at bounding box center [273, 156] width 26 height 10
type input "01521174407"
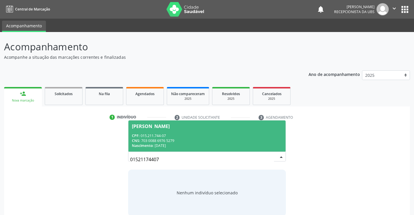
click at [202, 138] on div "CNS: 703 0088 6976 5279" at bounding box center [207, 140] width 150 height 5
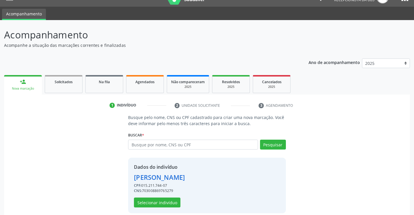
scroll to position [18, 0]
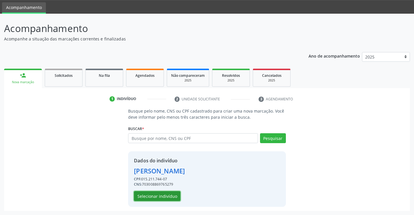
click at [175, 192] on button "Selecionar indivíduo" at bounding box center [157, 196] width 46 height 10
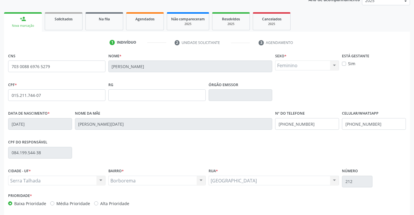
scroll to position [100, 0]
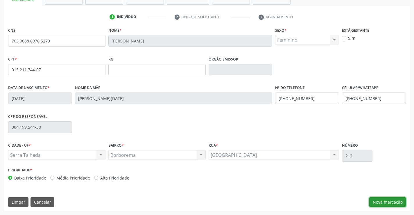
click at [383, 201] on button "Nova marcação" at bounding box center [387, 202] width 37 height 10
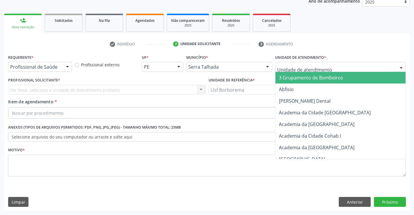
click at [320, 62] on div at bounding box center [340, 67] width 131 height 10
click at [26, 26] on div "Nova marcação" at bounding box center [23, 27] width 30 height 4
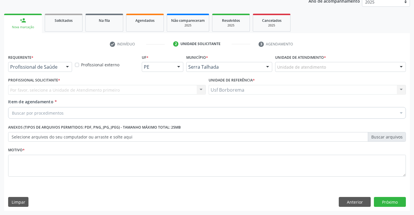
click at [26, 26] on div "Nova marcação" at bounding box center [23, 27] width 30 height 4
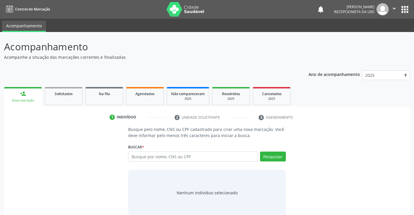
click at [156, 157] on input "text" at bounding box center [193, 156] width 130 height 10
type input "0"
type input "7"
type input "10757175406"
click at [280, 159] on button "Pesquisar" at bounding box center [273, 156] width 26 height 10
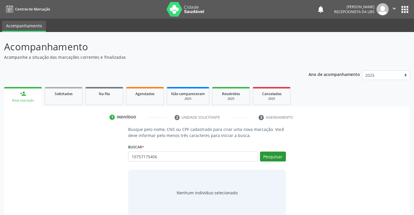
type input "10757175406"
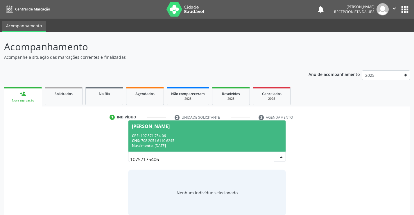
click at [176, 135] on div "CPF: 107.571.754-06" at bounding box center [207, 135] width 150 height 5
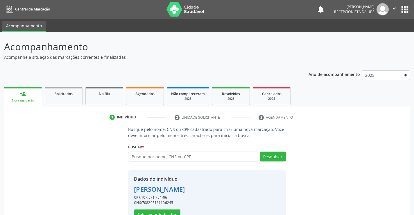
scroll to position [18, 0]
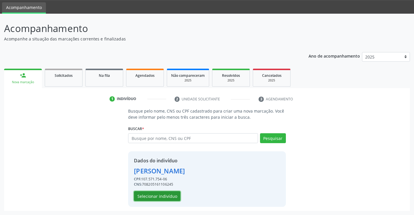
click at [142, 196] on button "Selecionar indivíduo" at bounding box center [157, 196] width 46 height 10
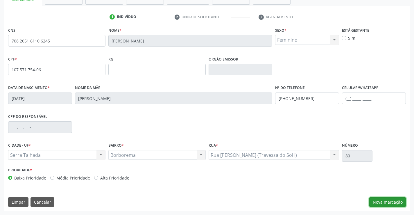
click at [386, 200] on button "Nova marcação" at bounding box center [387, 202] width 37 height 10
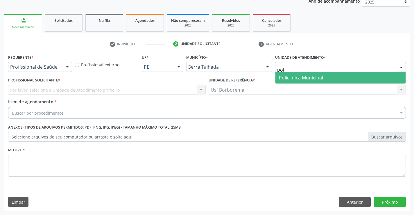
type input "poli"
click at [309, 77] on span "Policlinica Municipal" at bounding box center [301, 77] width 44 height 6
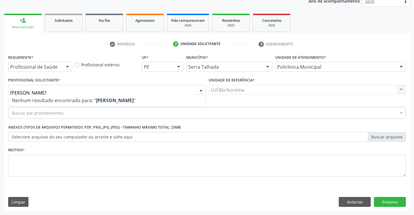
type input "[PERSON_NAME]"
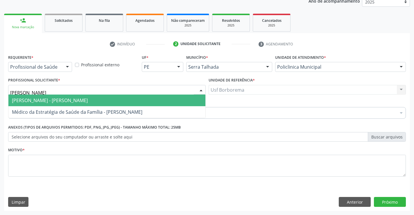
click at [37, 100] on span "[PERSON_NAME] - [PERSON_NAME]" at bounding box center [50, 100] width 76 height 6
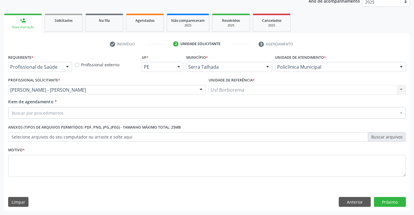
click at [71, 112] on div "Buscar por procedimentos" at bounding box center [207, 113] width 398 height 12
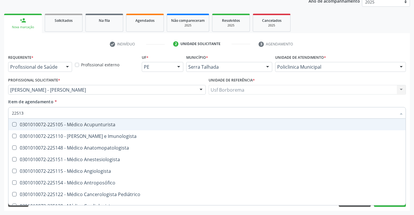
type input "225133"
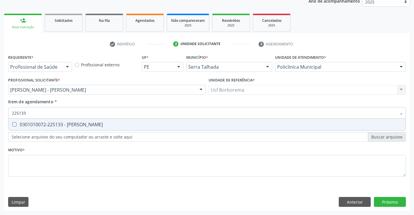
click at [88, 126] on div "0301010072-225133 - [PERSON_NAME]" at bounding box center [207, 124] width 390 height 5
checkbox Psiquiatra "true"
click at [85, 161] on div "Requerente * Profissional de Saúde Profissional de Saúde Paciente Nenhum result…" at bounding box center [207, 119] width 398 height 132
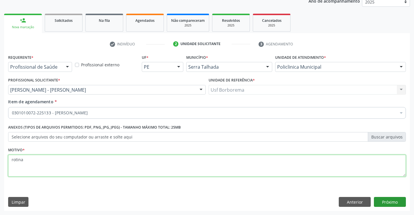
type textarea "rotina"
click at [392, 198] on button "Próximo" at bounding box center [390, 202] width 32 height 10
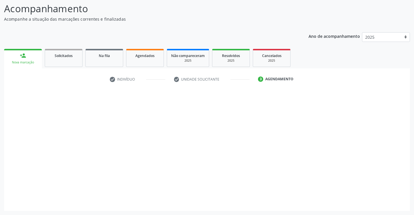
scroll to position [38, 0]
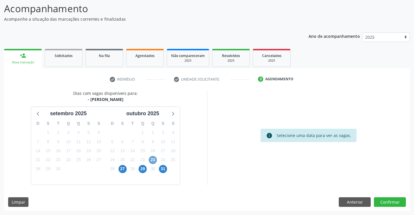
click at [154, 160] on span "23" at bounding box center [153, 160] width 8 height 8
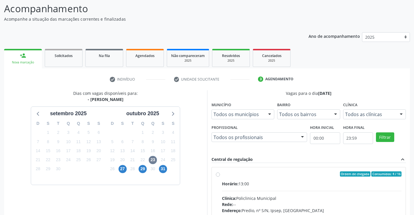
click at [372, 118] on div "Todos as clínicas" at bounding box center [374, 114] width 63 height 10
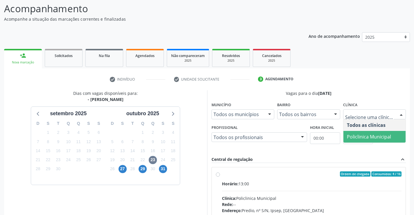
click at [370, 134] on span "Policlinica Municipal" at bounding box center [369, 136] width 44 height 6
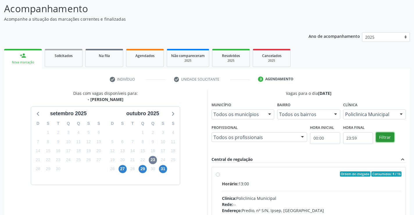
click at [377, 136] on button "Filtrar" at bounding box center [385, 137] width 18 height 10
click at [218, 169] on div "Ordem de chegada Consumidos: 4 / 16 Horário: 13:00 Clínica: Policlinica Municip…" at bounding box center [309, 215] width 194 height 97
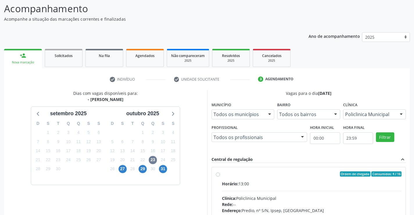
radio input "true"
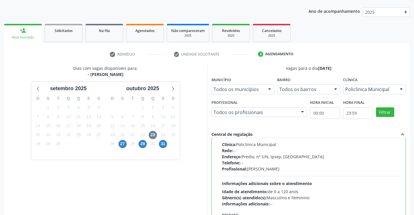
scroll to position [132, 0]
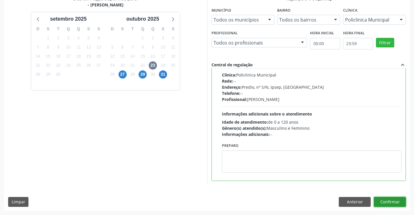
click at [395, 201] on button "Confirmar" at bounding box center [390, 202] width 32 height 10
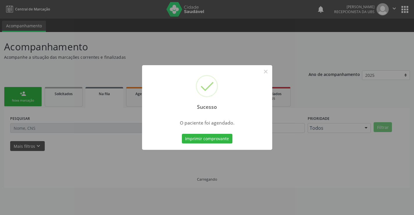
scroll to position [0, 0]
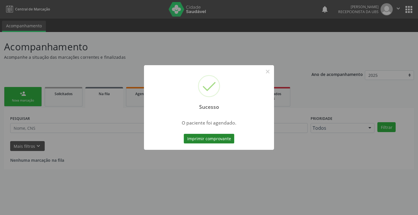
click at [211, 141] on button "Imprimir comprovante" at bounding box center [209, 139] width 51 height 10
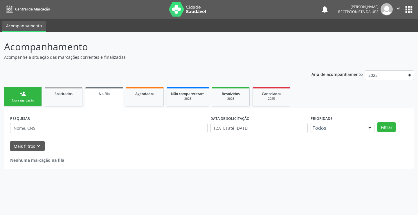
click at [21, 94] on div "person_add" at bounding box center [23, 93] width 6 height 6
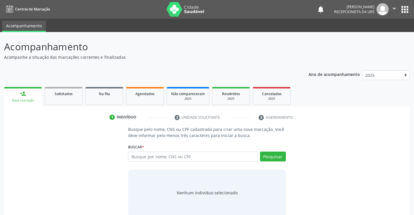
click at [138, 157] on input "text" at bounding box center [193, 156] width 130 height 10
drag, startPoint x: 138, startPoint y: 157, endPoint x: 182, endPoint y: 134, distance: 49.0
click at [180, 135] on div "Busque pelo nome, CNS ou CPF cadastrado para criar uma nova marcação. Você deve…" at bounding box center [207, 170] width 166 height 89
click at [189, 130] on p "Busque pelo nome, CNS ou CPF cadastrado para criar uma nova marcação. Você deve…" at bounding box center [206, 132] width 157 height 12
click at [192, 156] on input "text" at bounding box center [193, 156] width 130 height 10
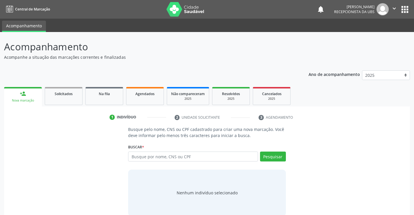
click at [174, 160] on input "text" at bounding box center [193, 156] width 130 height 10
click at [176, 158] on input "text" at bounding box center [193, 156] width 130 height 10
click at [205, 156] on input "text" at bounding box center [193, 156] width 130 height 10
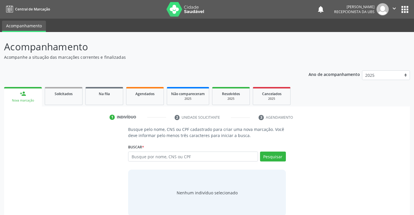
click at [205, 156] on input "text" at bounding box center [193, 156] width 130 height 10
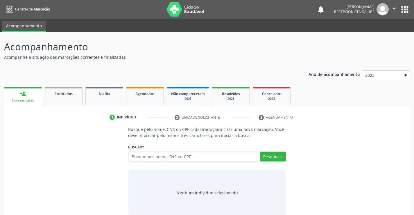
click at [181, 153] on input "text" at bounding box center [193, 156] width 130 height 10
drag, startPoint x: 181, startPoint y: 153, endPoint x: 182, endPoint y: 157, distance: 3.8
click at [181, 157] on input "text" at bounding box center [193, 156] width 130 height 10
click at [182, 157] on input "text" at bounding box center [193, 156] width 130 height 10
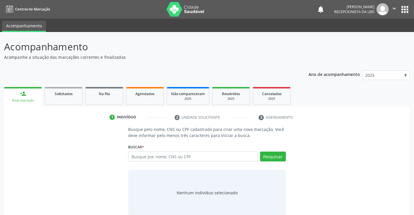
click at [182, 157] on input "text" at bounding box center [193, 156] width 130 height 10
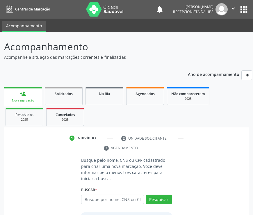
click at [174, 56] on p "Acompanhe a situação das marcações correntes e finalizadas" at bounding box center [89, 57] width 171 height 6
click at [175, 55] on header "Acompanhamento Acompanhe a situação das marcações correntes e finalizadas Relat…" at bounding box center [126, 50] width 245 height 21
click at [176, 55] on header "Acompanhamento Acompanhe a situação das marcações correntes e finalizadas Relat…" at bounding box center [126, 50] width 245 height 21
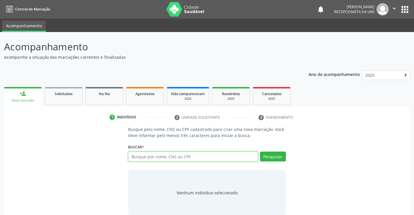
click at [209, 151] on input "text" at bounding box center [193, 156] width 130 height 10
type input "7166341723"
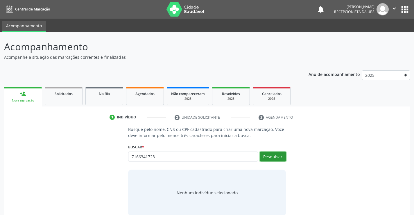
click at [284, 155] on button "Pesquisar" at bounding box center [273, 156] width 26 height 10
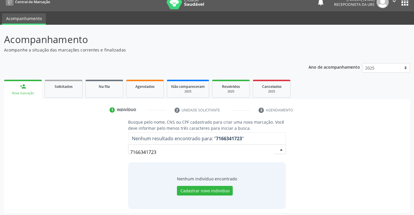
scroll to position [9, 0]
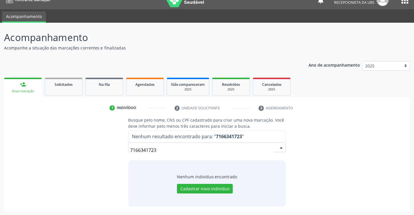
click at [234, 154] on input "7166341723" at bounding box center [202, 150] width 144 height 12
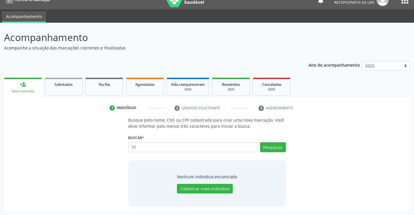
type input "7"
type input "71663417423"
click at [270, 145] on button "Pesquisar" at bounding box center [273, 147] width 26 height 10
type input "7"
type input "10759048"
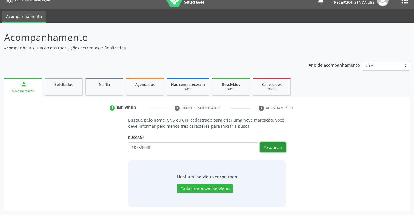
click at [275, 142] on button "Pesquisar" at bounding box center [273, 147] width 26 height 10
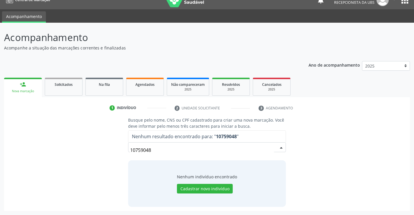
click at [237, 148] on input "10759048" at bounding box center [202, 150] width 144 height 12
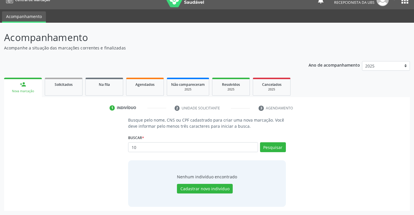
type input "1"
type input "[PERSON_NAME]"
click at [264, 147] on button "Pesquisar" at bounding box center [273, 147] width 26 height 10
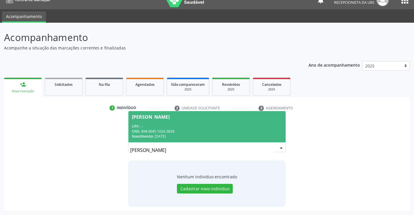
click at [206, 126] on div "CPF: --" at bounding box center [207, 126] width 150 height 5
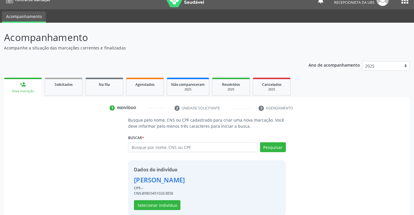
scroll to position [18, 0]
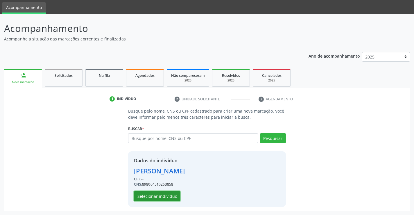
click at [166, 196] on button "Selecionar indivíduo" at bounding box center [157, 196] width 46 height 10
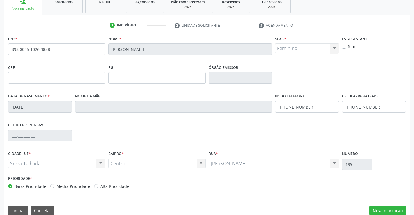
scroll to position [100, 0]
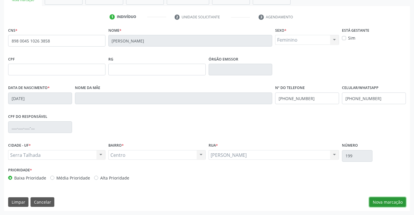
click at [382, 200] on button "Nova marcação" at bounding box center [387, 202] width 37 height 10
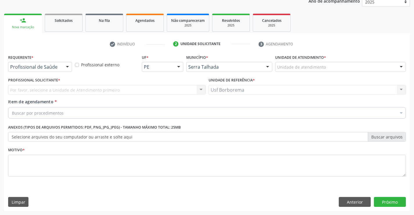
click at [298, 71] on div "Unidade de atendimento" at bounding box center [340, 67] width 131 height 10
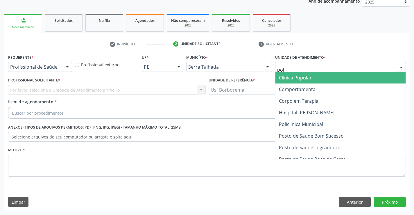
type input "poli"
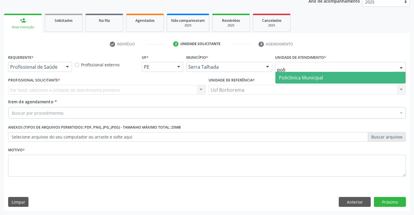
click at [298, 77] on span "Policlinica Municipal" at bounding box center [301, 77] width 44 height 6
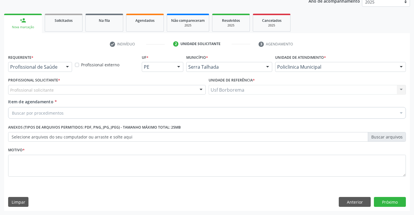
click at [59, 90] on div "Profissional solicitante" at bounding box center [107, 90] width 198 height 10
type input "[PERSON_NAME]"
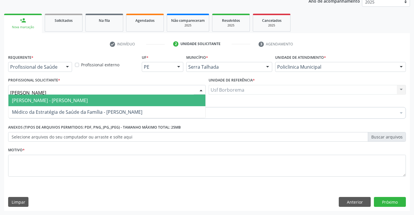
click at [62, 99] on span "[PERSON_NAME] - [PERSON_NAME]" at bounding box center [50, 100] width 76 height 6
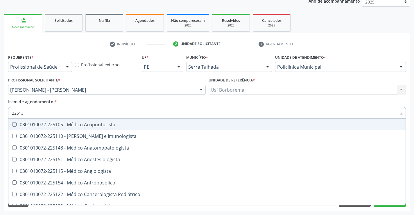
type input "225133"
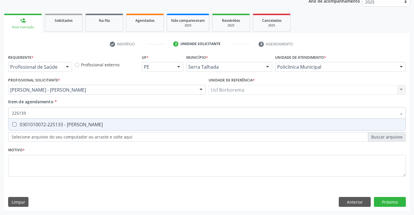
click at [60, 126] on div "0301010072-225133 - [PERSON_NAME]" at bounding box center [207, 124] width 390 height 5
checkbox Psiquiatra "true"
click at [57, 162] on div "Requerente * Profissional de Saúde Profissional de Saúde Paciente Nenhum result…" at bounding box center [207, 119] width 398 height 132
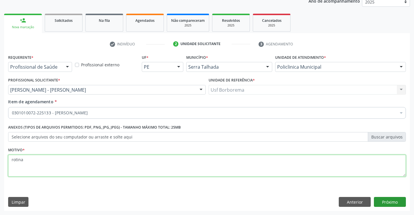
type textarea "rotina"
click at [394, 200] on button "Próximo" at bounding box center [390, 202] width 32 height 10
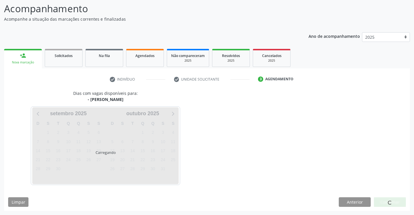
scroll to position [38, 0]
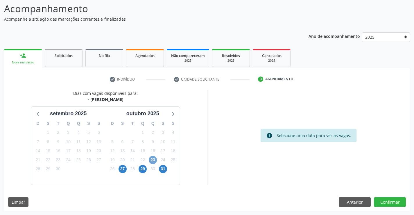
click at [151, 158] on span "23" at bounding box center [153, 160] width 8 height 8
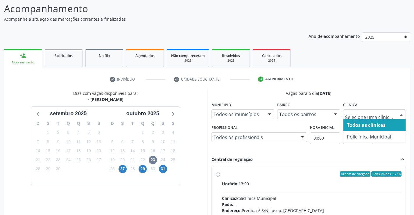
click at [360, 130] on span "Todos as clínicas" at bounding box center [374, 125] width 62 height 12
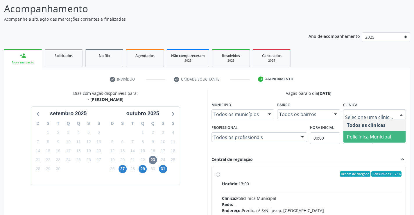
click at [371, 135] on span "Policlinica Municipal" at bounding box center [369, 136] width 44 height 6
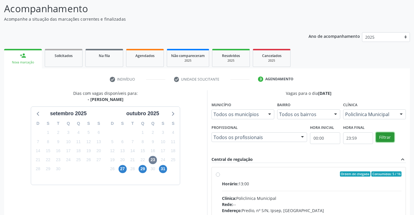
click at [382, 135] on button "Filtrar" at bounding box center [385, 137] width 18 height 10
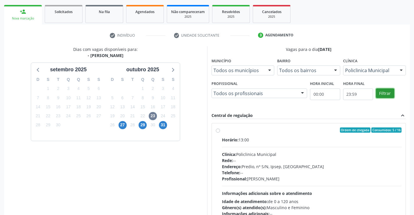
scroll to position [96, 0]
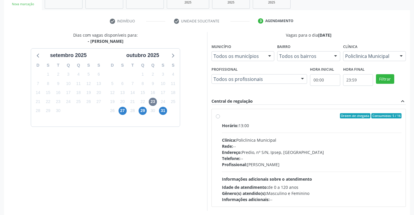
click at [215, 116] on div "Ordem de chegada Consumidos: 5 / 16 Horário: 13:00 Clínica: Policlinica Municip…" at bounding box center [309, 157] width 194 height 97
radio input "true"
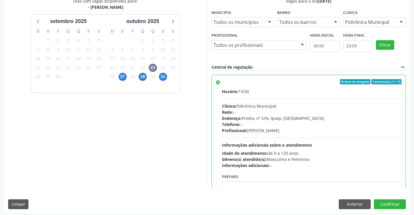
scroll to position [132, 0]
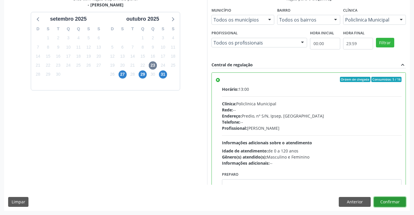
click at [388, 198] on button "Confirmar" at bounding box center [390, 202] width 32 height 10
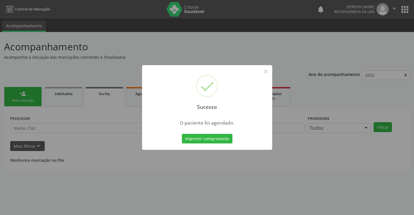
scroll to position [0, 0]
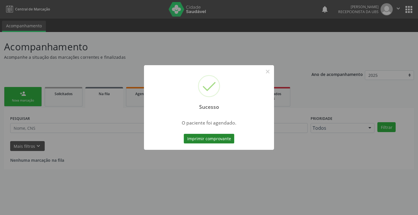
click at [208, 138] on button "Imprimir comprovante" at bounding box center [209, 139] width 51 height 10
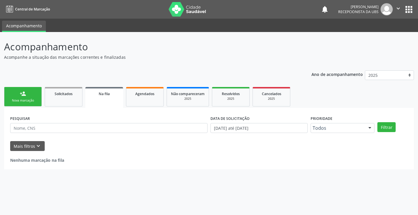
click at [16, 103] on link "person_add Nova marcação" at bounding box center [23, 96] width 38 height 19
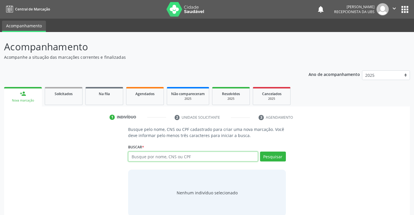
click at [144, 157] on input "text" at bounding box center [193, 156] width 130 height 10
click at [152, 159] on input "text" at bounding box center [193, 156] width 130 height 10
click at [162, 155] on input "text" at bounding box center [193, 156] width 130 height 10
type input "708208118893446"
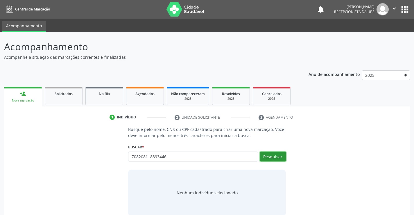
click at [280, 157] on button "Pesquisar" at bounding box center [273, 156] width 26 height 10
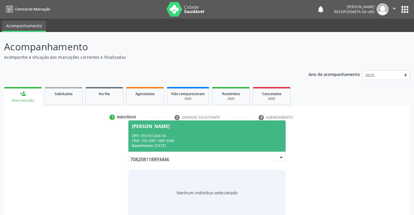
click at [175, 131] on span "[PERSON_NAME] CPF: 059.925.644-38 CNS: 708 2081 1889 3446 Nascimento: [DATE]" at bounding box center [206, 135] width 157 height 31
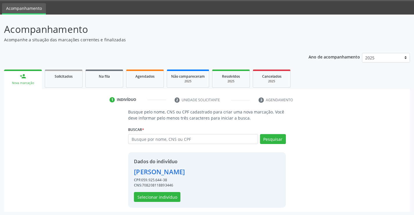
scroll to position [18, 0]
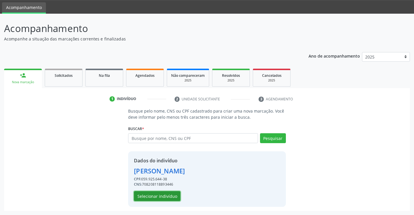
click at [167, 196] on button "Selecionar indivíduo" at bounding box center [157, 196] width 46 height 10
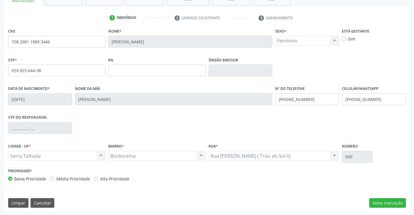
scroll to position [100, 0]
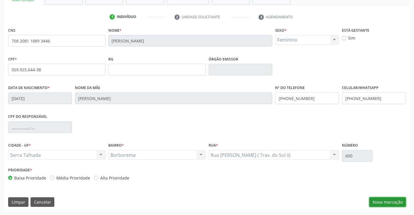
click at [377, 200] on button "Nova marcação" at bounding box center [387, 202] width 37 height 10
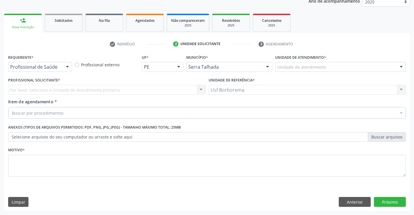
scroll to position [73, 0]
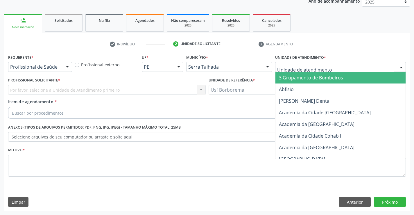
click at [283, 66] on input "text" at bounding box center [335, 70] width 117 height 12
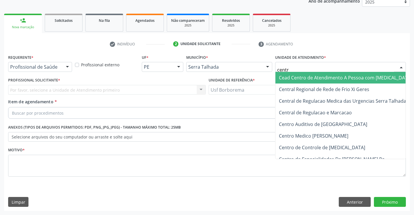
type input "centro"
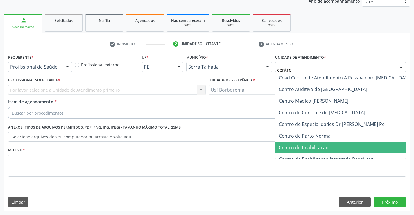
click at [296, 146] on span "Centro de Reabilitacao" at bounding box center [304, 147] width 50 height 6
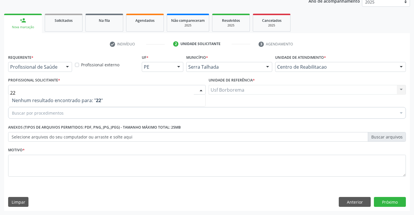
type input "2"
drag, startPoint x: 39, startPoint y: 88, endPoint x: 155, endPoint y: 79, distance: 116.3
click at [155, 79] on div "Profissional Solicitante * Profissional solicitante Fisioterapeuta Geral - [PER…" at bounding box center [107, 85] width 198 height 19
click at [130, 91] on div "Profissional solicitante" at bounding box center [107, 90] width 198 height 10
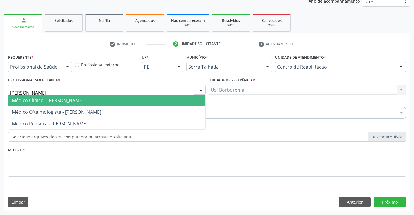
click at [156, 99] on span "Médico Clínico - [PERSON_NAME]" at bounding box center [106, 100] width 197 height 12
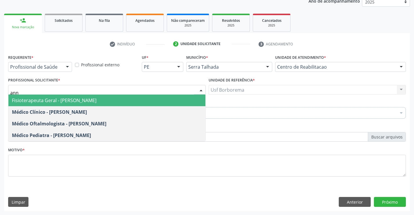
type input "[PERSON_NAME]"
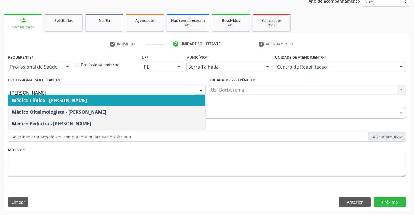
click at [135, 105] on span "Médico Clínico - [PERSON_NAME]" at bounding box center [106, 100] width 197 height 12
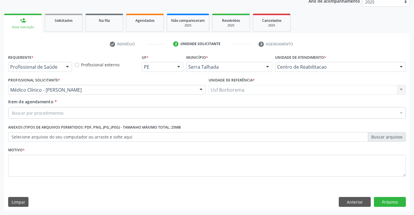
click at [123, 115] on div "Buscar por procedimentos" at bounding box center [207, 113] width 398 height 12
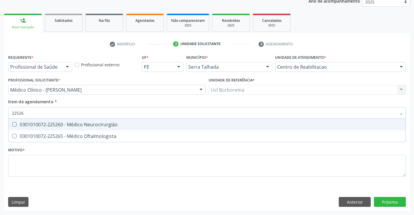
type input "225265"
click at [122, 121] on span "0301010072-225265 - Médico Oftalmologista" at bounding box center [206, 125] width 397 height 12
checkbox Oftalmologista "true"
click at [95, 169] on div "Requerente * Profissional de Saúde Profissional de Saúde Paciente Nenhum result…" at bounding box center [207, 119] width 398 height 132
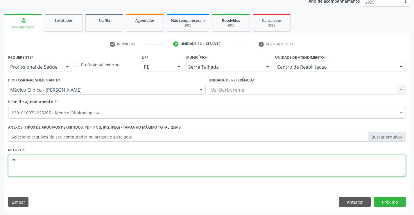
type textarea "e"
type textarea "retina"
click at [391, 202] on button "Próximo" at bounding box center [390, 202] width 32 height 10
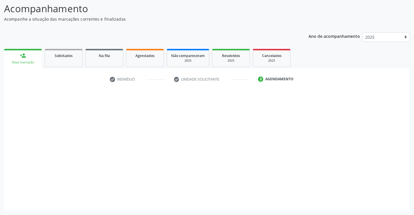
scroll to position [38, 0]
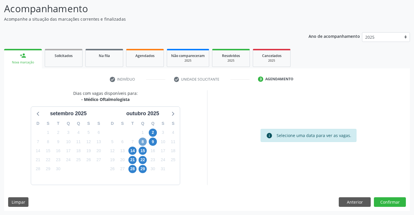
click at [144, 142] on span "8" at bounding box center [143, 141] width 8 height 8
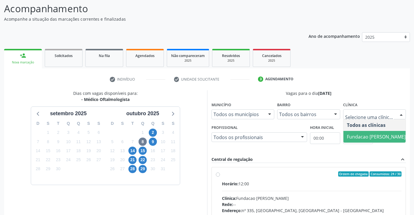
click at [363, 135] on span "Fundacao [PERSON_NAME]" at bounding box center [376, 136] width 59 height 6
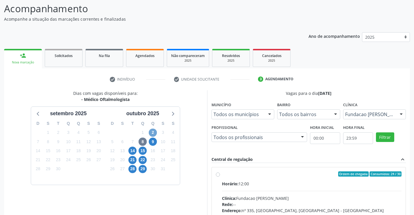
click at [152, 132] on span "2" at bounding box center [153, 132] width 8 height 8
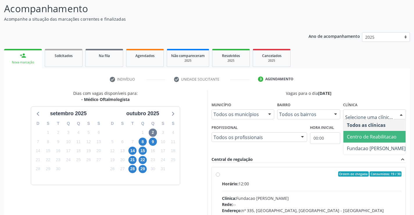
click at [357, 136] on span "Centro de Reabilitacao" at bounding box center [372, 136] width 50 height 6
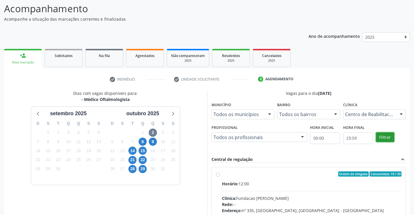
click at [384, 134] on button "Filtrar" at bounding box center [385, 137] width 18 height 10
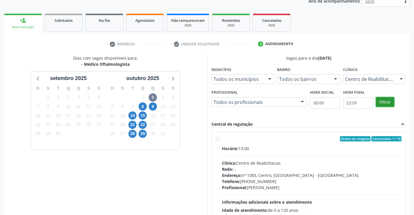
scroll to position [96, 0]
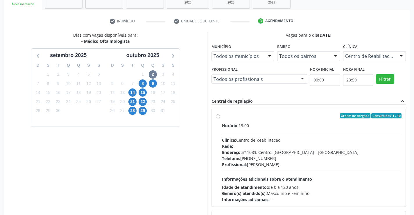
click at [222, 115] on label "Ordem de chegada Consumidos: 1 / 10 Horário: 13:00 Clínica: Centro de Reabilita…" at bounding box center [312, 157] width 180 height 89
click at [218, 115] on input "Ordem de chegada Consumidos: 1 / 10 Horário: 13:00 Clínica: Centro de Reabilita…" at bounding box center [218, 115] width 4 height 5
radio input "true"
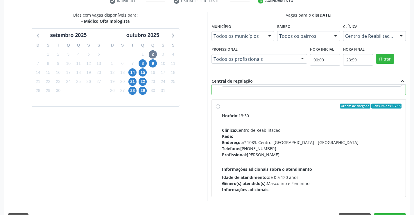
scroll to position [132, 0]
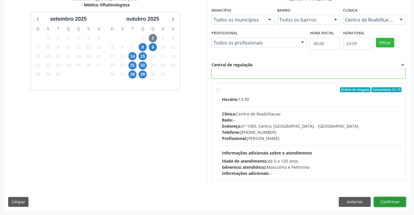
click at [386, 200] on button "Confirmar" at bounding box center [390, 202] width 32 height 10
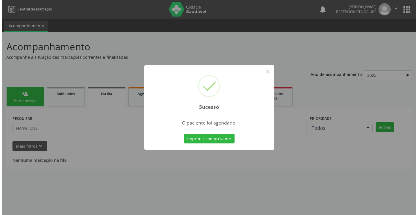
scroll to position [0, 0]
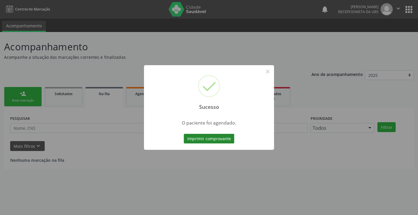
click at [208, 140] on button "Imprimir comprovante" at bounding box center [209, 139] width 51 height 10
